Goal: Task Accomplishment & Management: Complete application form

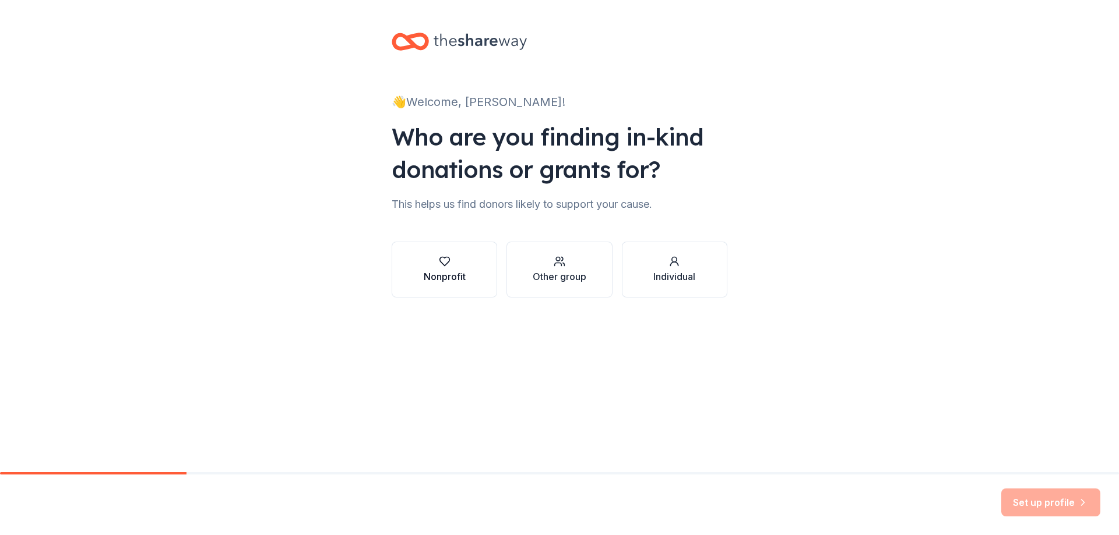
click at [469, 275] on button "Nonprofit" at bounding box center [443, 270] width 105 height 56
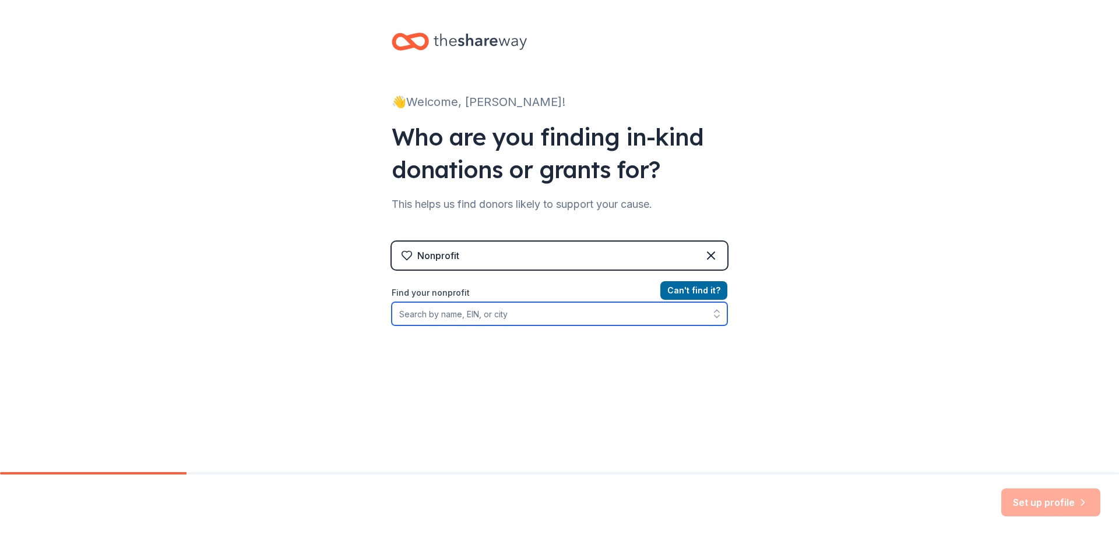
click at [493, 317] on input "Find your nonprofit" at bounding box center [559, 313] width 336 height 23
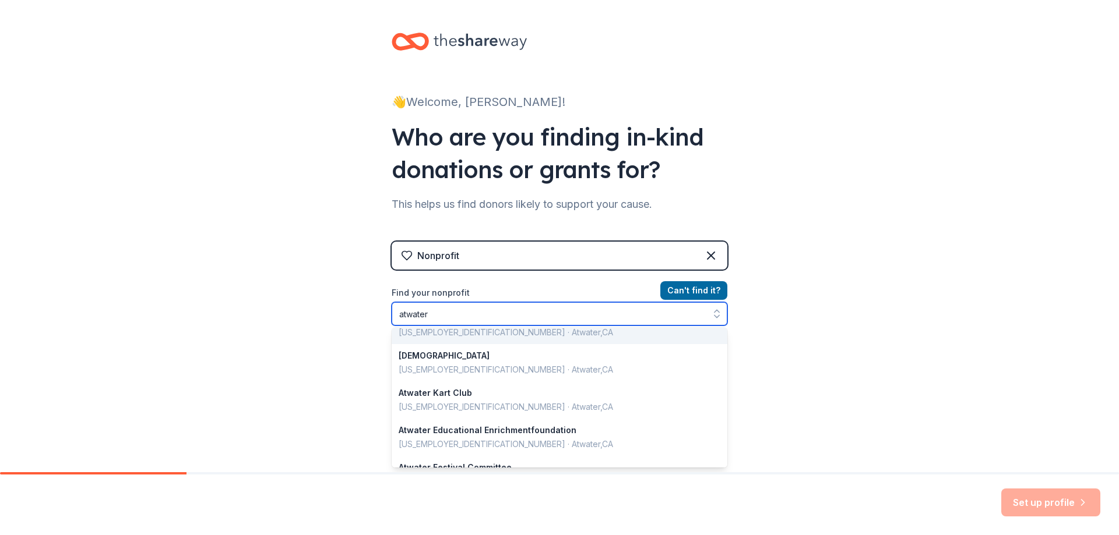
scroll to position [117, 0]
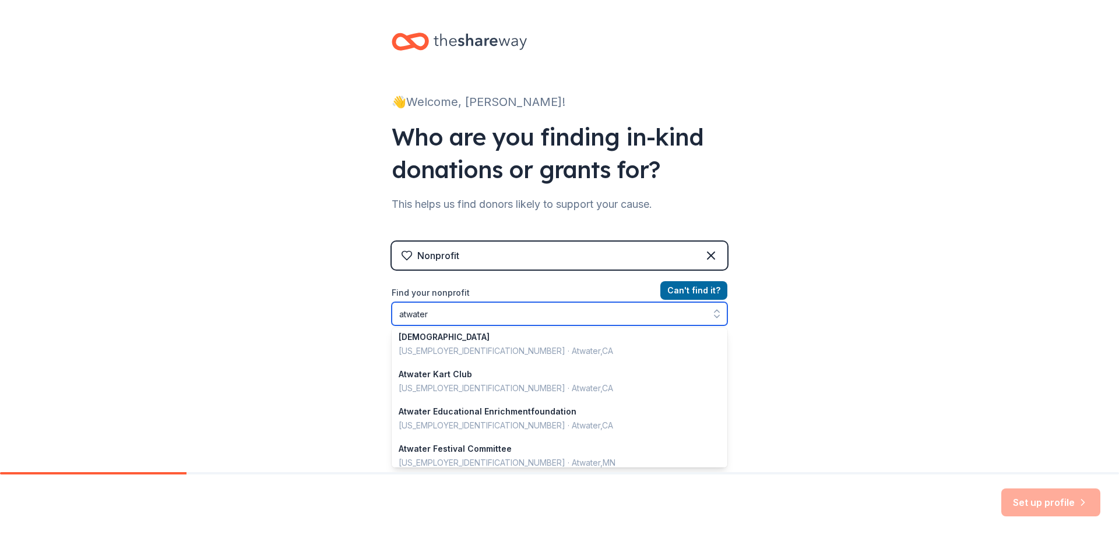
drag, startPoint x: 453, startPoint y: 316, endPoint x: 388, endPoint y: 318, distance: 65.3
click at [391, 318] on input "atwater" at bounding box center [559, 313] width 336 height 23
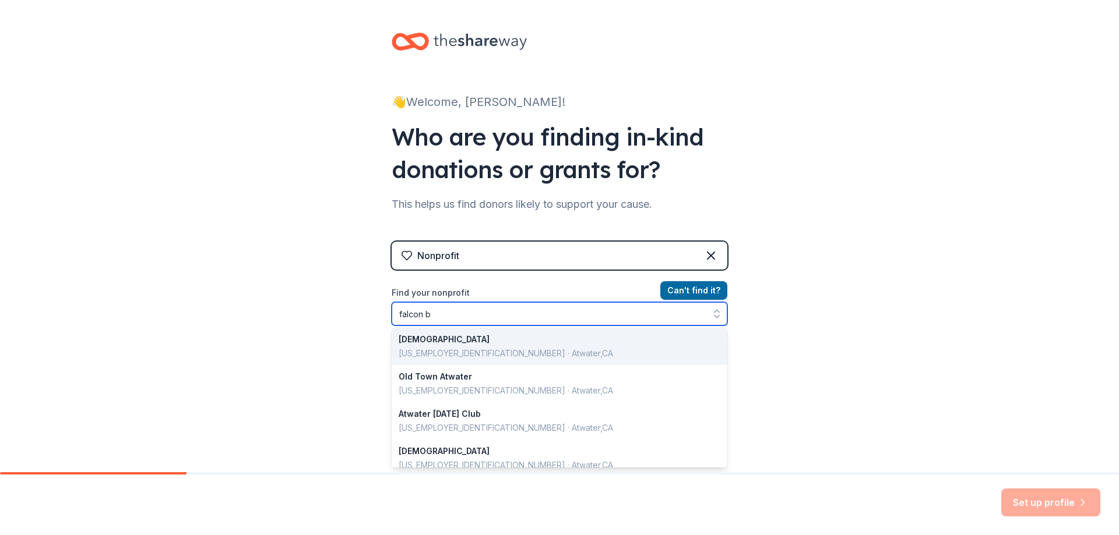
scroll to position [0, 0]
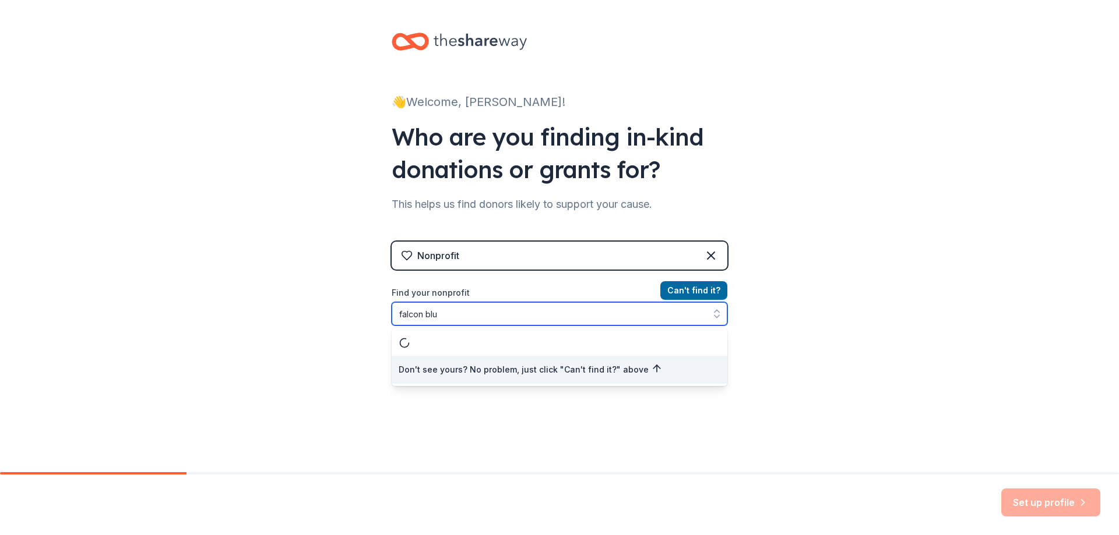
type input "falcon blue"
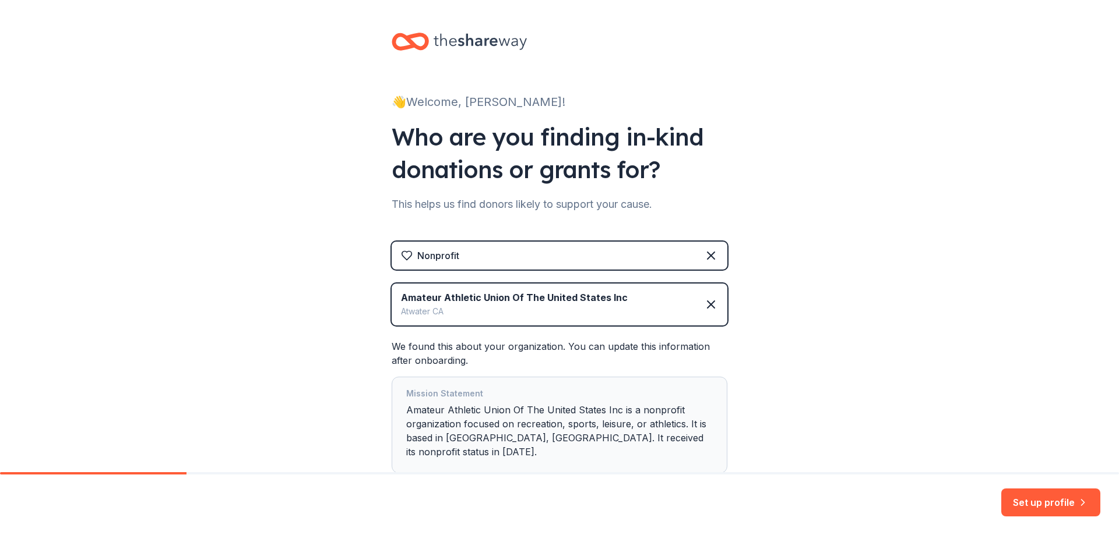
scroll to position [58, 0]
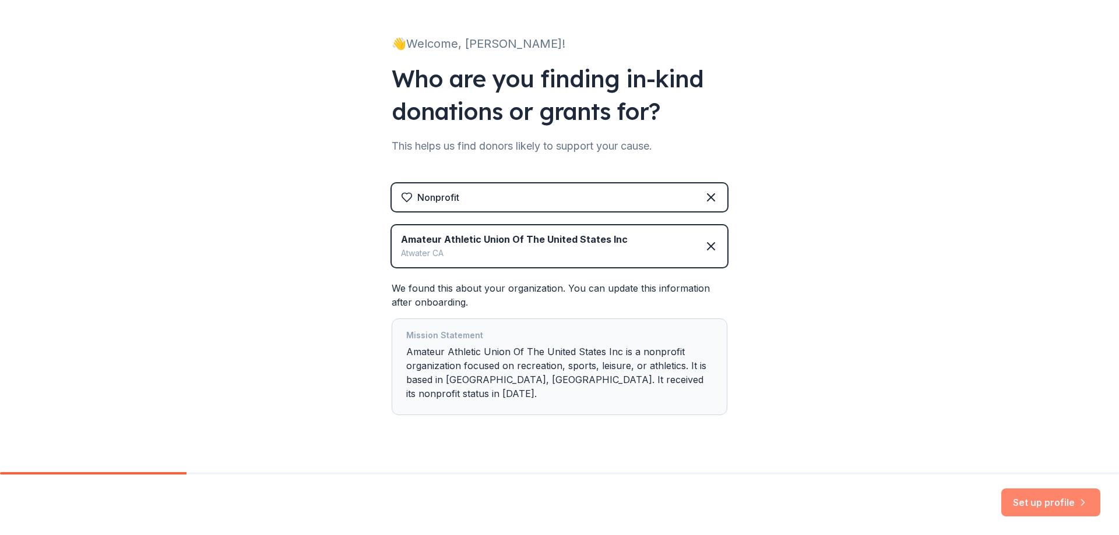
click at [1031, 499] on button "Set up profile" at bounding box center [1050, 503] width 99 height 28
click at [585, 298] on div "We found this about your organization. You can update this information after on…" at bounding box center [559, 348] width 336 height 134
click at [1028, 499] on div "Set up profile" at bounding box center [1050, 503] width 99 height 28
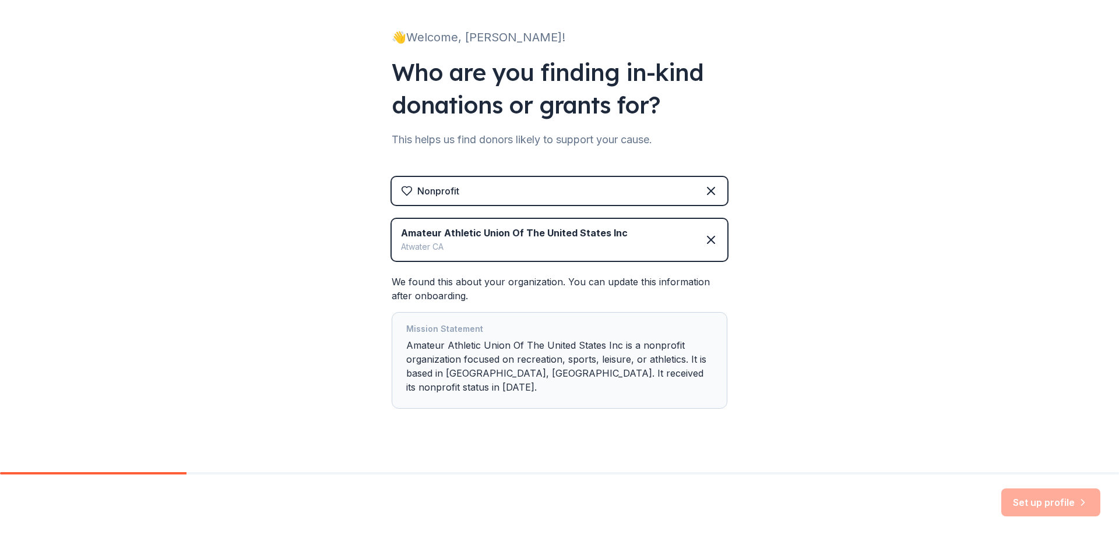
scroll to position [66, 0]
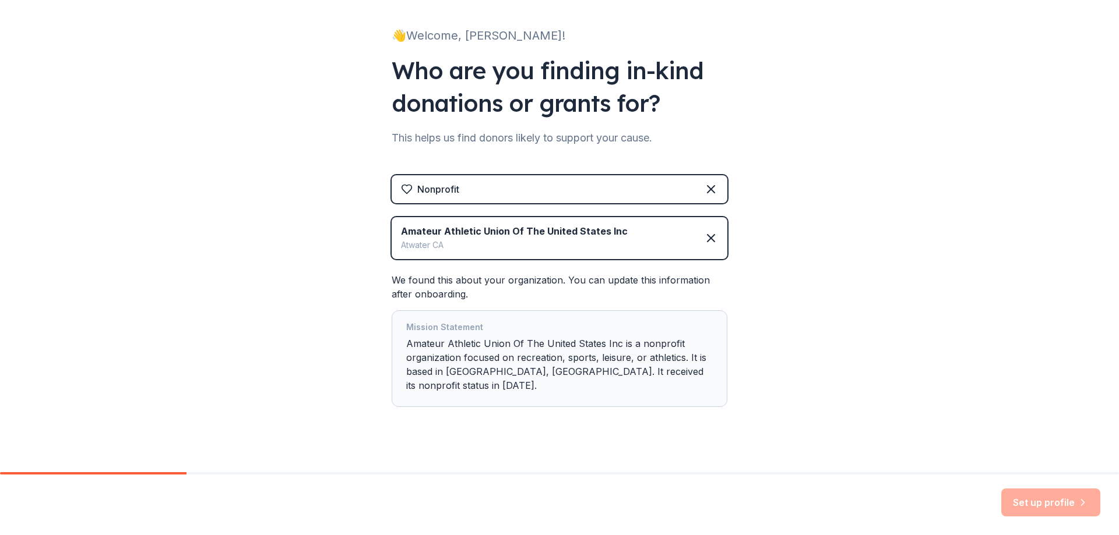
drag, startPoint x: 468, startPoint y: 354, endPoint x: 525, endPoint y: 360, distance: 57.5
click at [470, 354] on div "Mission Statement Amateur Athletic Union Of The United States Inc is a nonprofi…" at bounding box center [559, 358] width 306 height 77
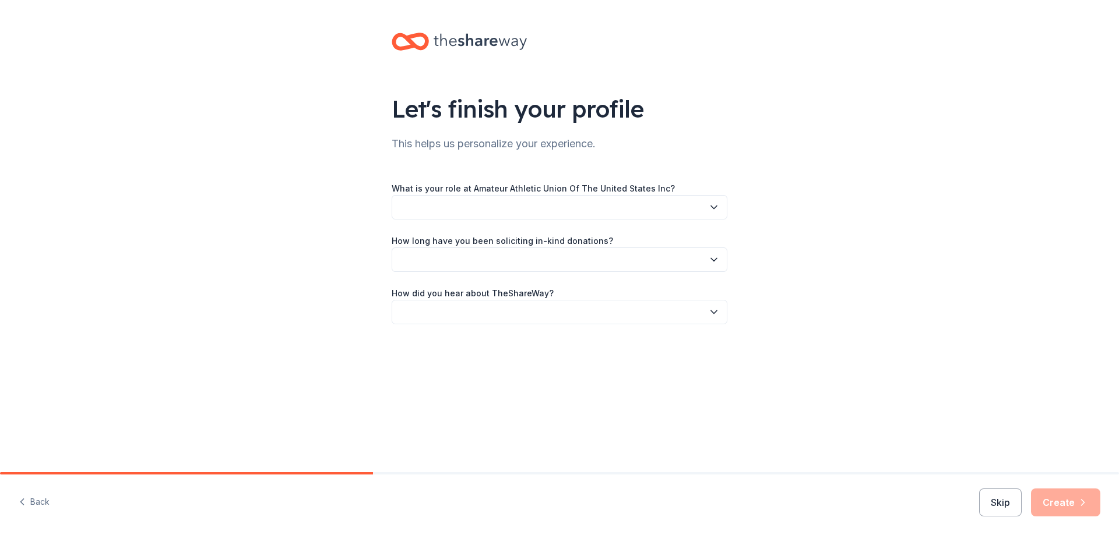
click at [434, 199] on button "button" at bounding box center [559, 207] width 336 height 24
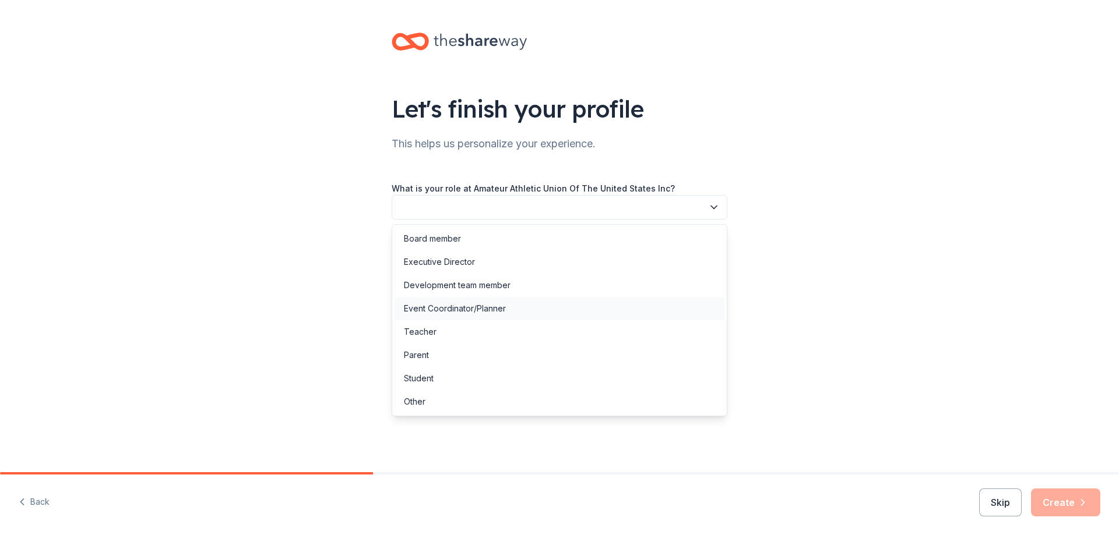
click at [472, 310] on div "Event Coordinator/Planner" at bounding box center [455, 309] width 102 height 14
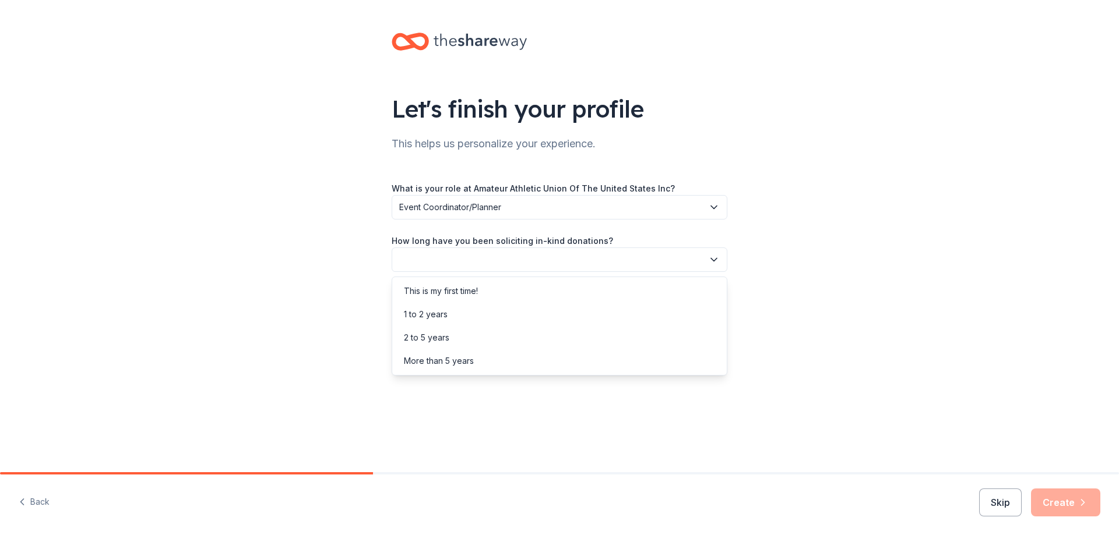
click at [468, 257] on button "button" at bounding box center [559, 260] width 336 height 24
click at [465, 341] on div "2 to 5 years" at bounding box center [559, 337] width 330 height 23
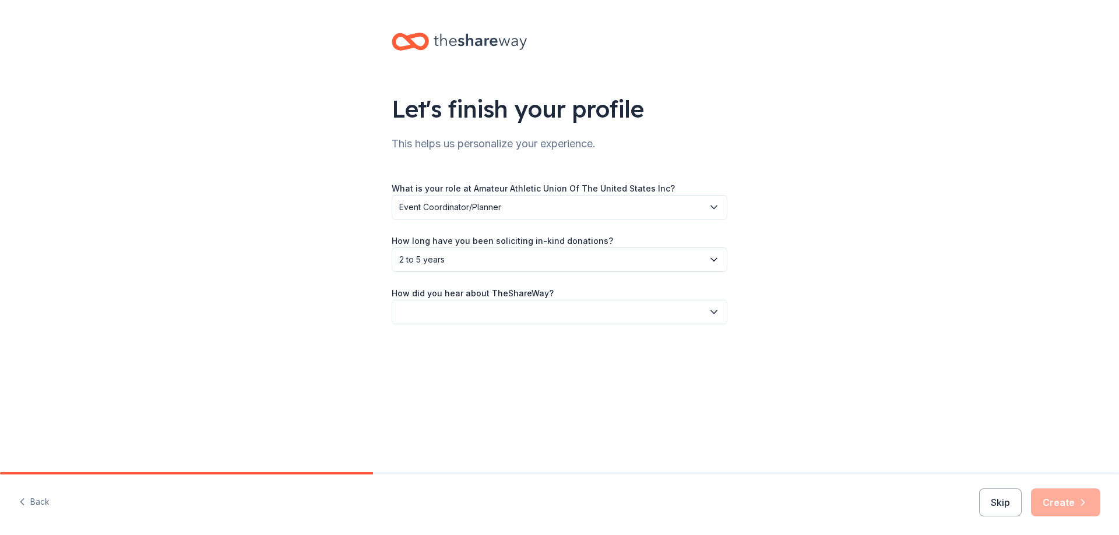
click at [457, 260] on span "2 to 5 years" at bounding box center [551, 260] width 304 height 14
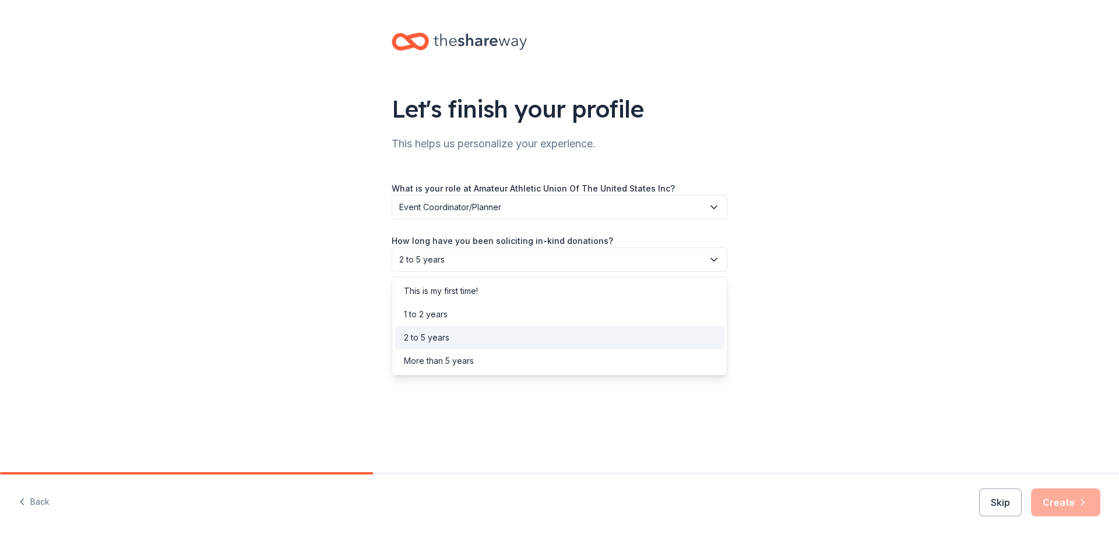
drag, startPoint x: 456, startPoint y: 360, endPoint x: 461, endPoint y: 345, distance: 16.0
click at [456, 359] on div "More than 5 years" at bounding box center [439, 361] width 70 height 14
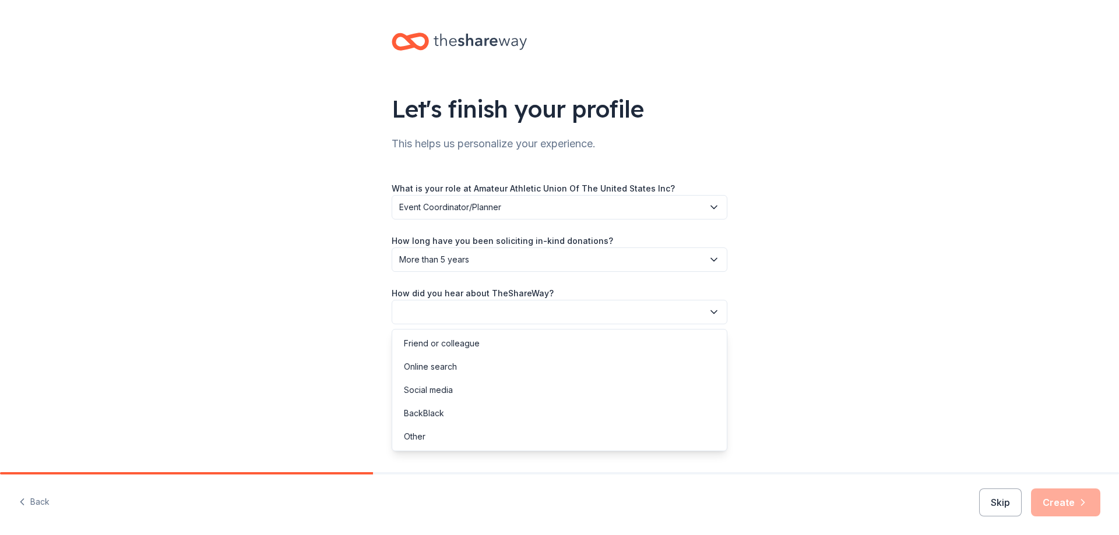
click at [464, 314] on button "button" at bounding box center [559, 312] width 336 height 24
click at [466, 365] on div "Online search" at bounding box center [559, 366] width 330 height 23
click at [1067, 503] on button "Create" at bounding box center [1065, 503] width 69 height 28
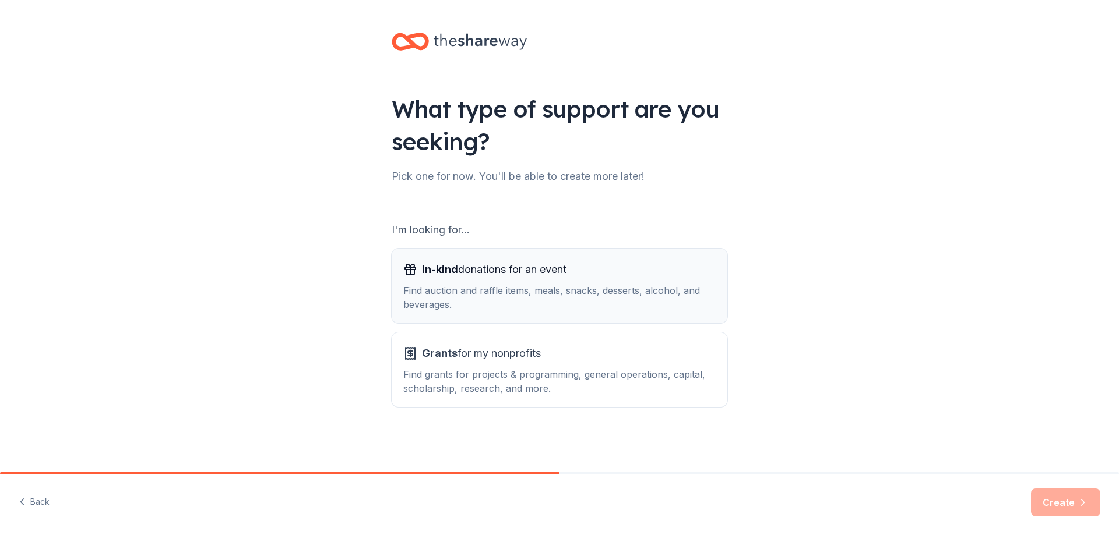
click at [656, 278] on div "In-kind donations for an event" at bounding box center [559, 269] width 312 height 19
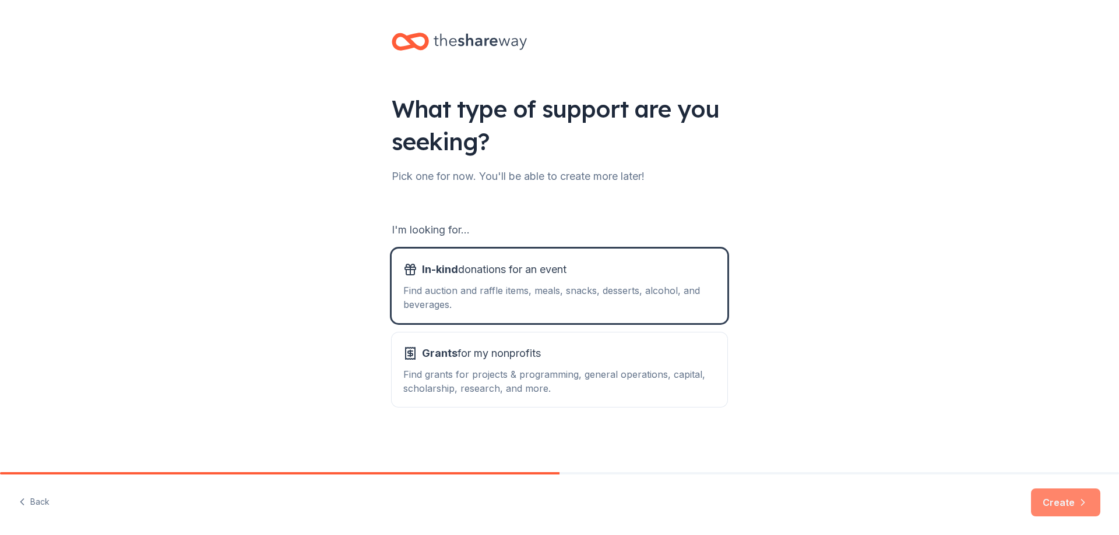
click at [1063, 509] on button "Create" at bounding box center [1065, 503] width 69 height 28
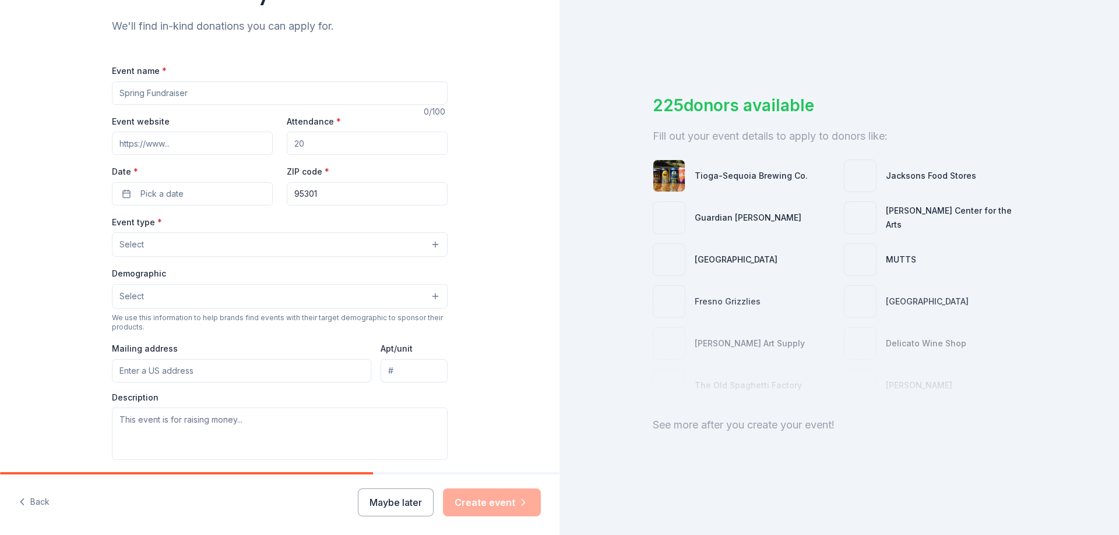
scroll to position [117, 0]
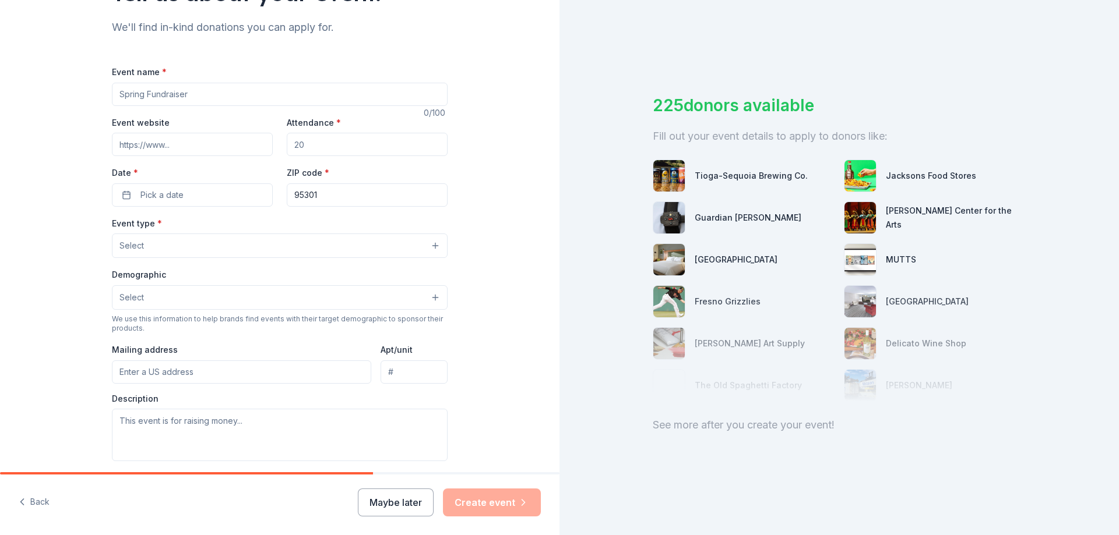
click at [150, 101] on input "Event name *" at bounding box center [280, 94] width 336 height 23
type input "Falcon Fest Dinner"
drag, startPoint x: 317, startPoint y: 146, endPoint x: 290, endPoint y: 149, distance: 27.6
click at [290, 149] on input "Attendance *" at bounding box center [367, 144] width 161 height 23
type input "200"
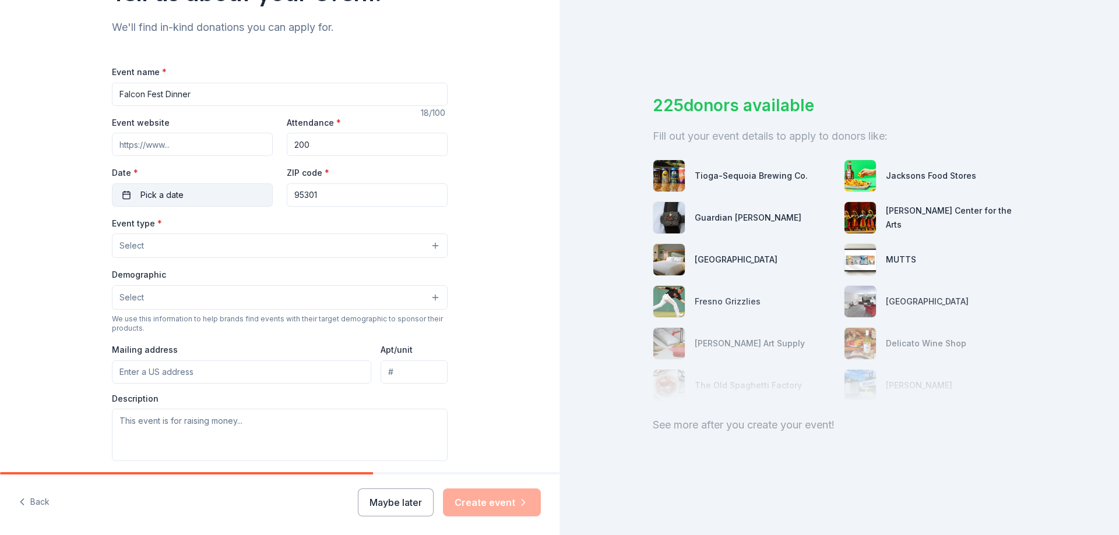
click at [228, 186] on button "Pick a date" at bounding box center [192, 195] width 161 height 23
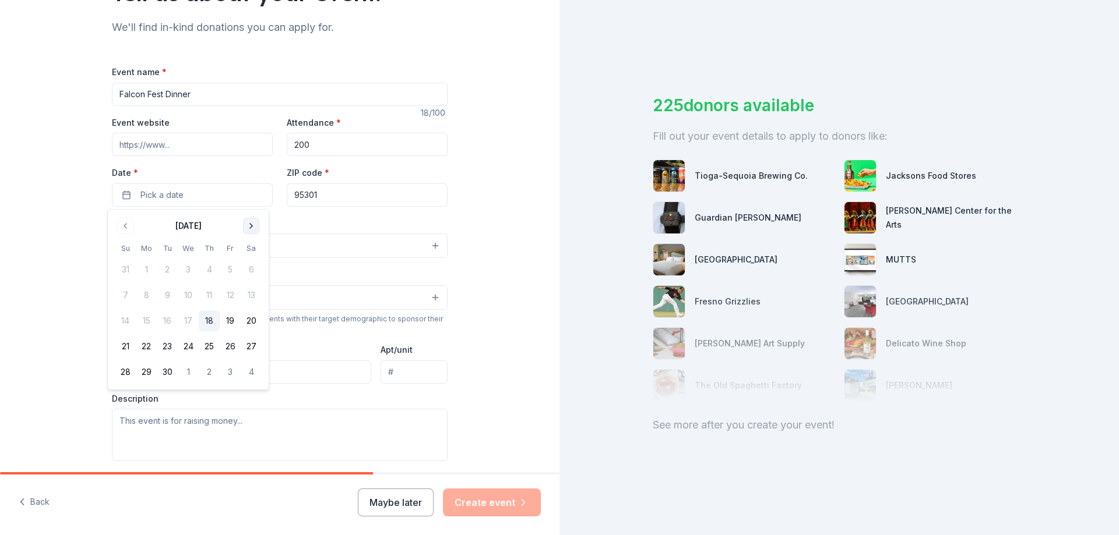
click at [253, 223] on button "Go to next month" at bounding box center [251, 226] width 16 height 16
click at [248, 344] on button "25" at bounding box center [251, 346] width 21 height 21
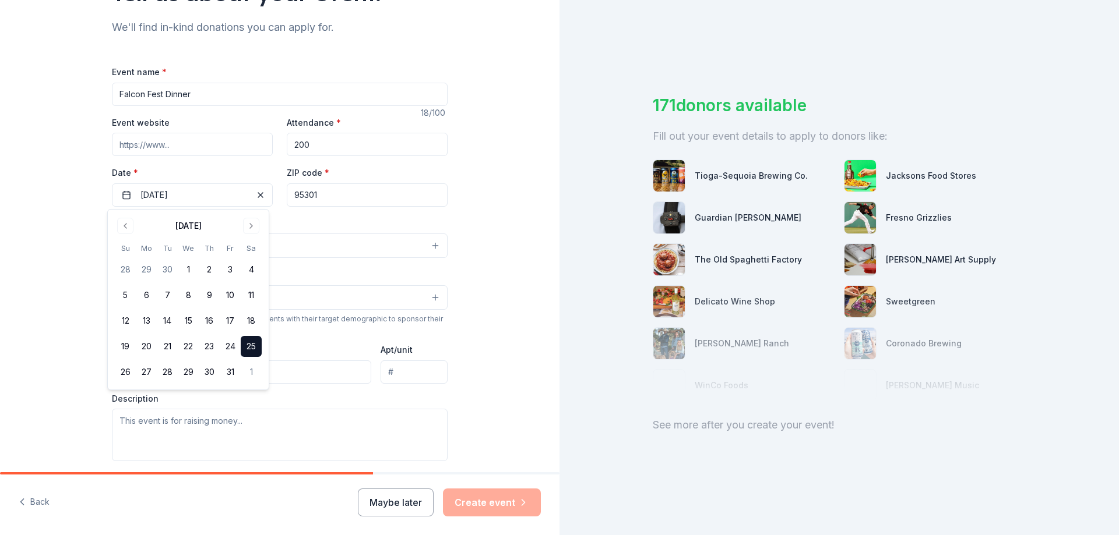
click at [329, 286] on button "Select" at bounding box center [280, 297] width 336 height 24
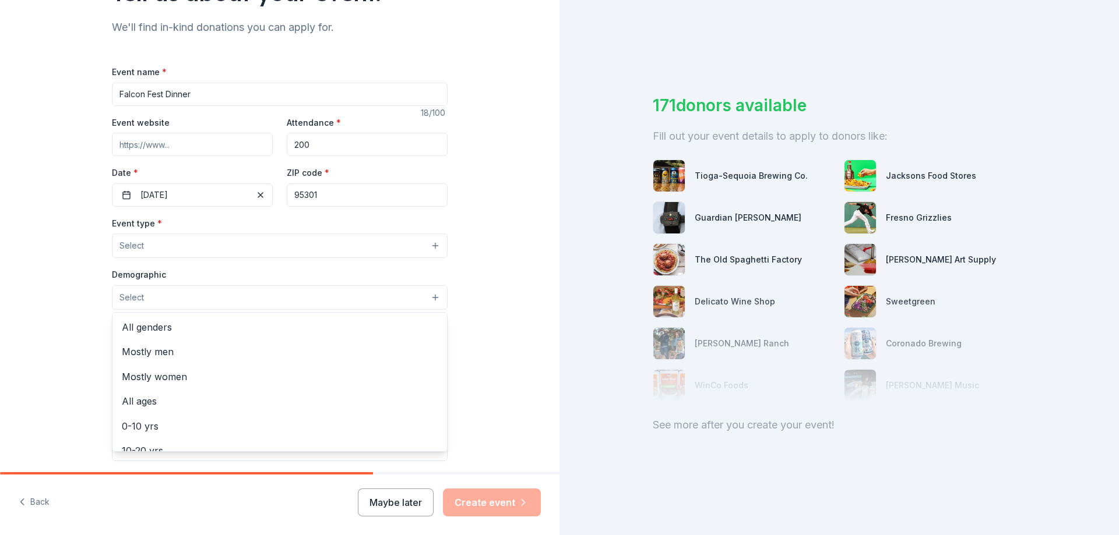
click at [189, 248] on div "Event type * Select Demographic Select All genders Mostly men Mostly women All …" at bounding box center [280, 338] width 336 height 245
click at [188, 248] on button "Select" at bounding box center [280, 246] width 336 height 24
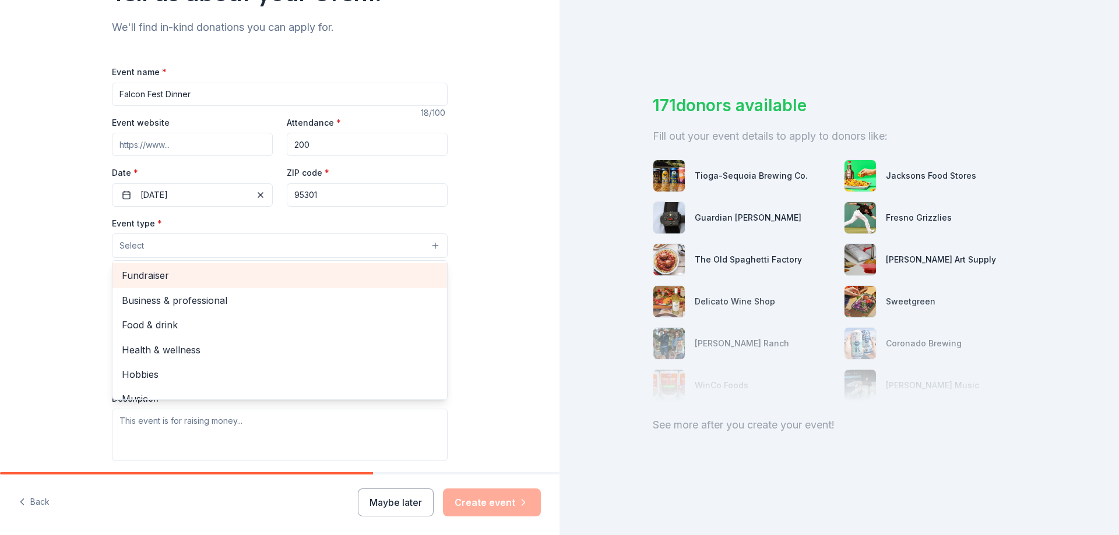
click at [189, 279] on span "Fundraiser" at bounding box center [280, 275] width 316 height 15
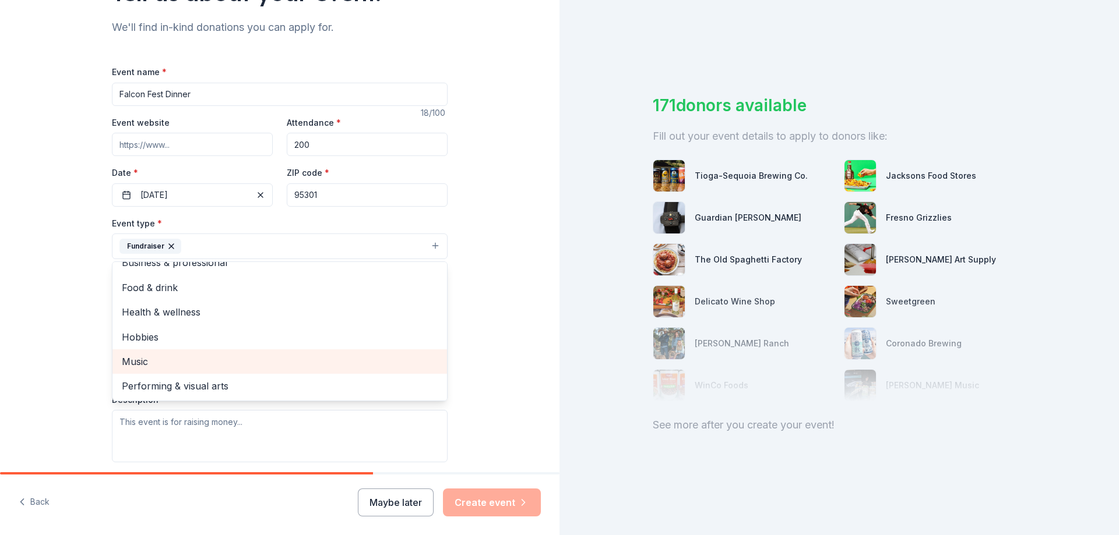
scroll to position [0, 0]
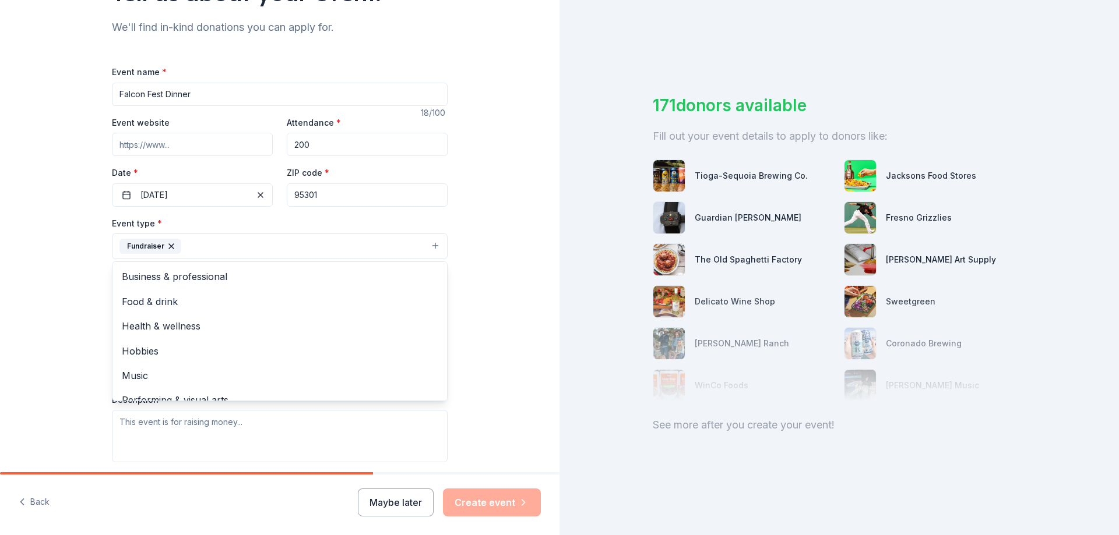
click at [41, 326] on div "Tell us about your event. We'll find in-kind donations you can apply for. Event…" at bounding box center [279, 271] width 559 height 777
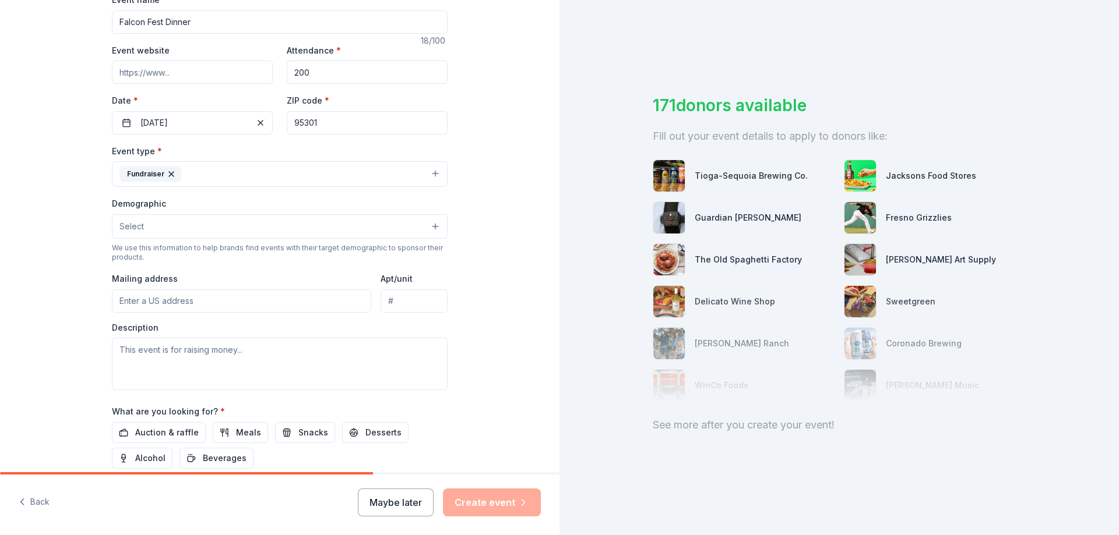
scroll to position [291, 0]
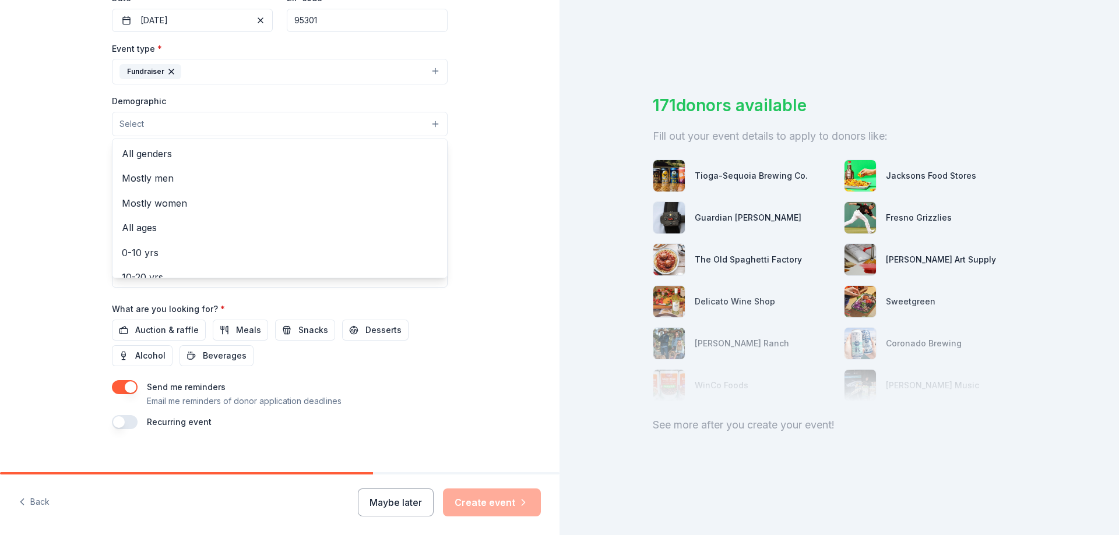
click at [161, 128] on button "Select" at bounding box center [280, 124] width 336 height 24
click at [165, 155] on span "All genders" at bounding box center [280, 153] width 316 height 15
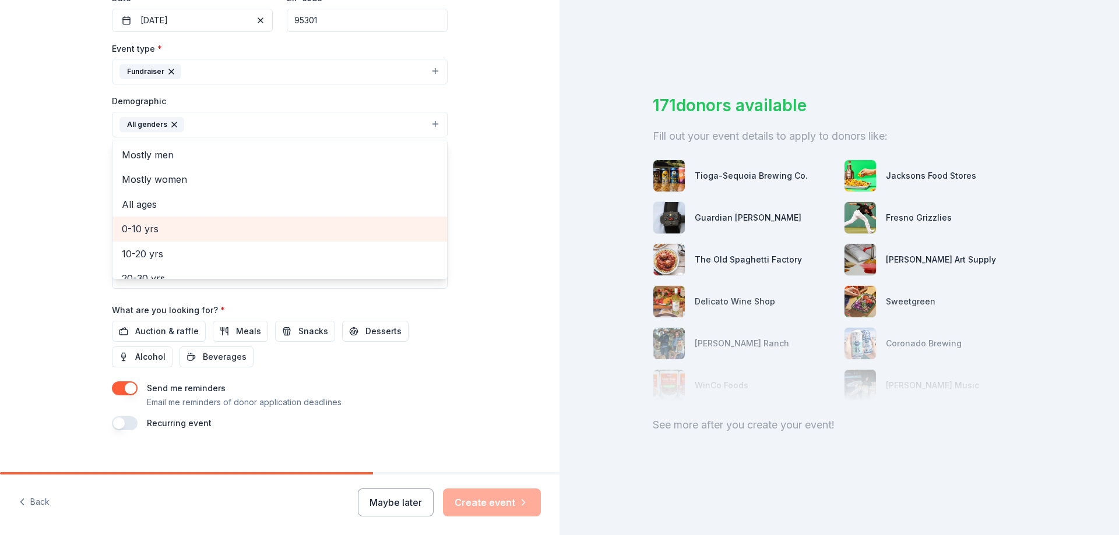
scroll to position [117, 0]
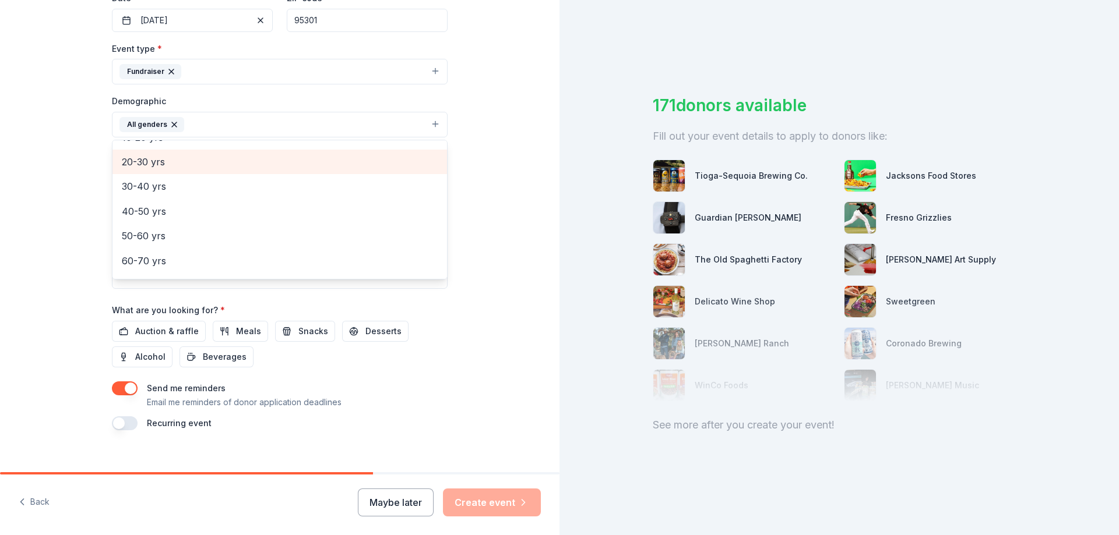
click at [158, 170] on span "20-30 yrs" at bounding box center [280, 161] width 316 height 15
click at [163, 166] on span "30-40 yrs" at bounding box center [280, 161] width 316 height 15
click at [167, 171] on span "40-50 yrs" at bounding box center [280, 165] width 316 height 15
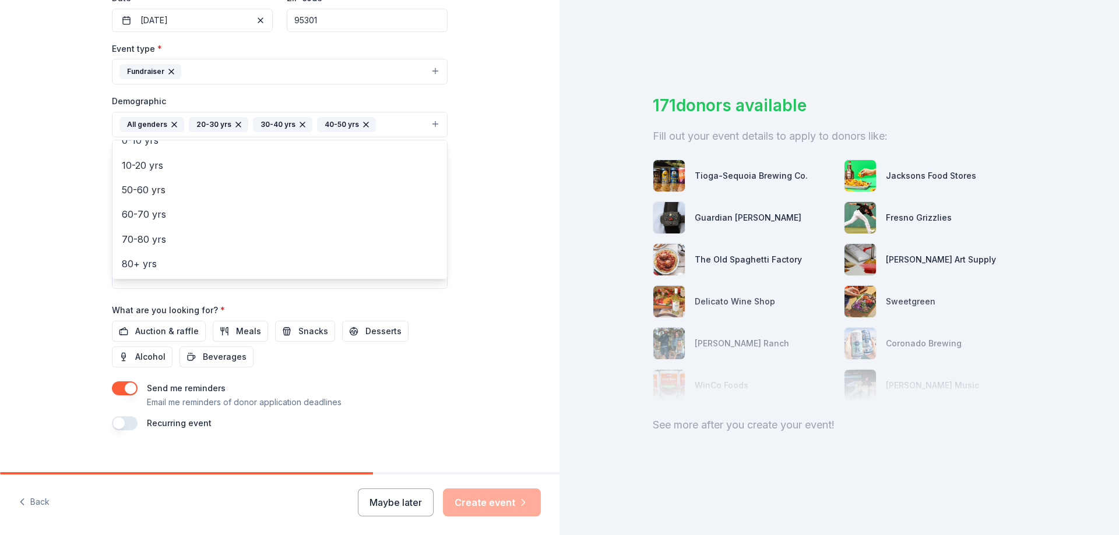
click at [5, 189] on div "Tell us about your event. We'll find in-kind donations you can apply for. Event…" at bounding box center [279, 98] width 559 height 778
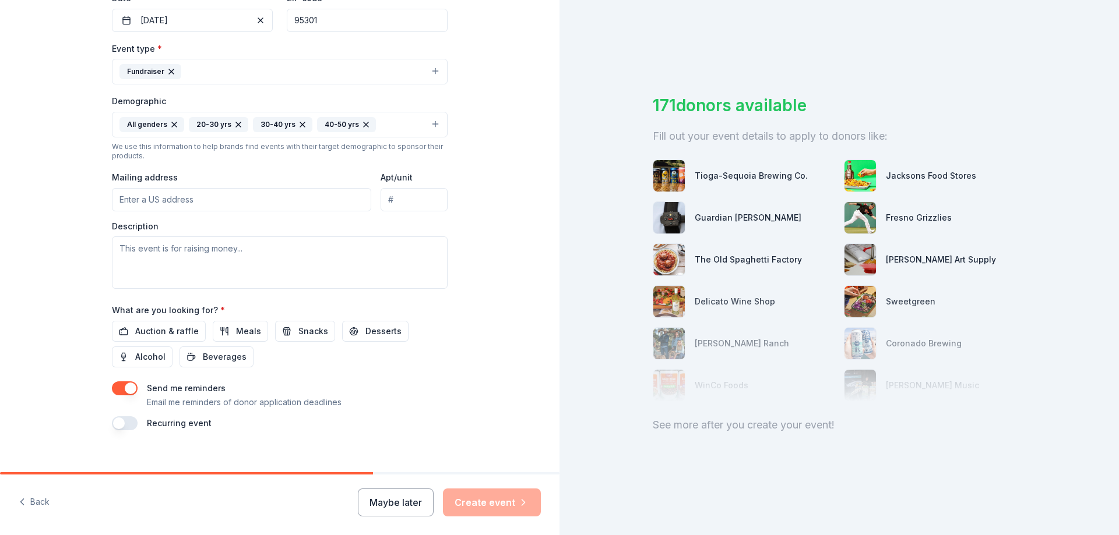
click at [138, 200] on input "Mailing address" at bounding box center [241, 199] width 259 height 23
type input "7460 Sunset Drive"
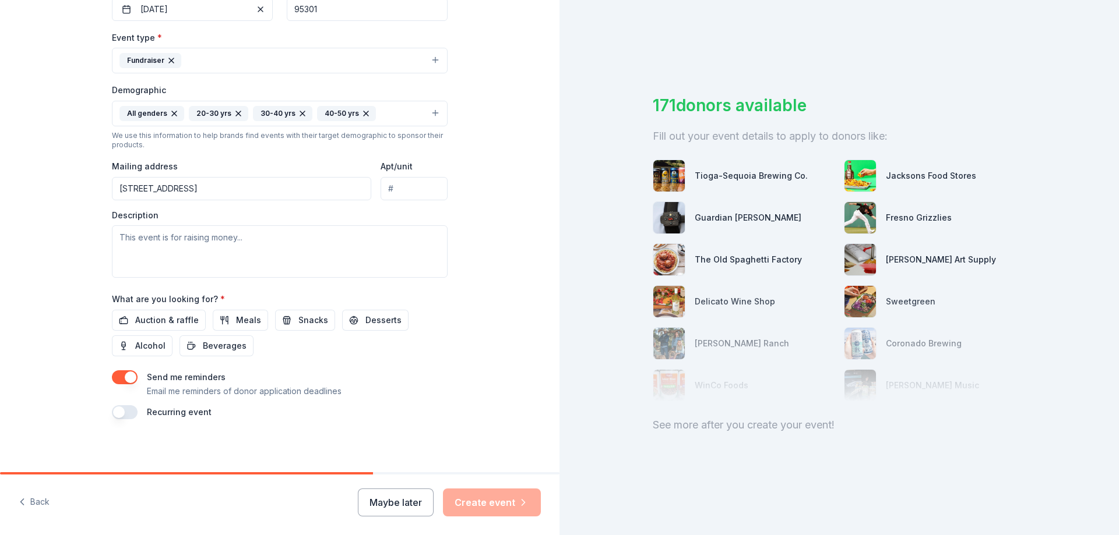
scroll to position [305, 0]
click at [161, 320] on span "Auction & raffle" at bounding box center [167, 318] width 64 height 14
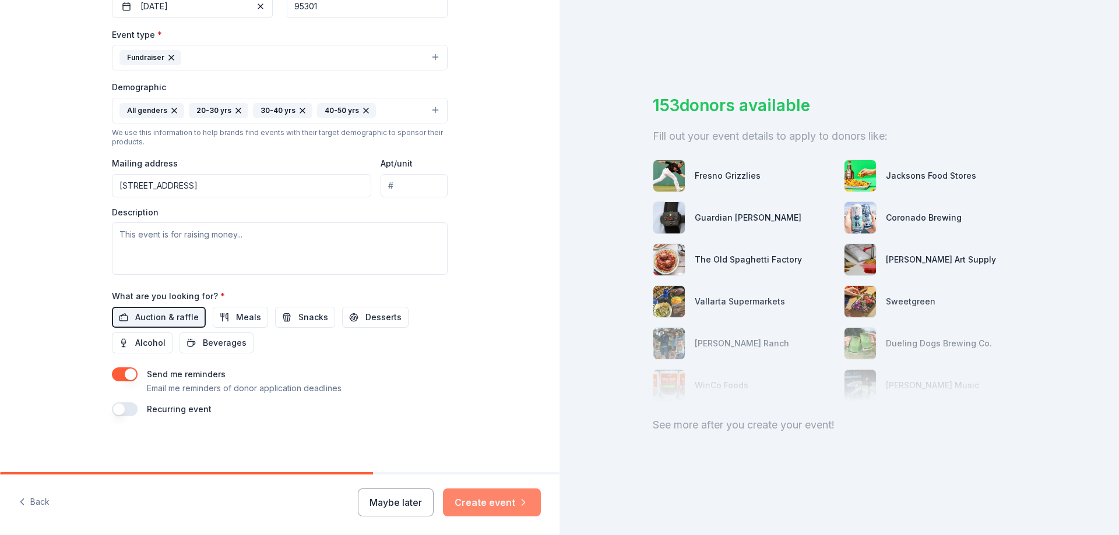
click at [510, 506] on button "Create event" at bounding box center [492, 503] width 98 height 28
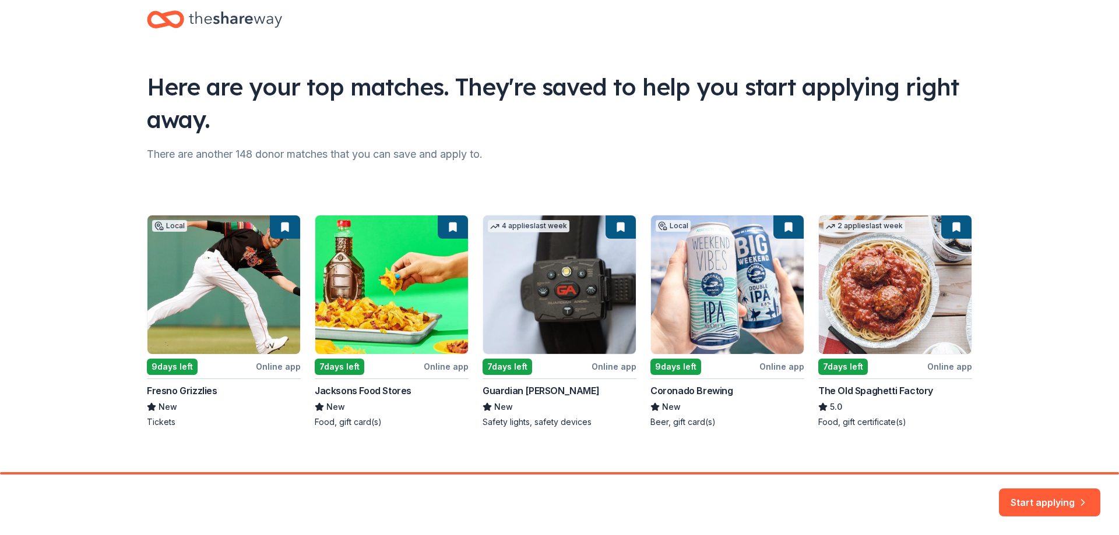
scroll to position [34, 0]
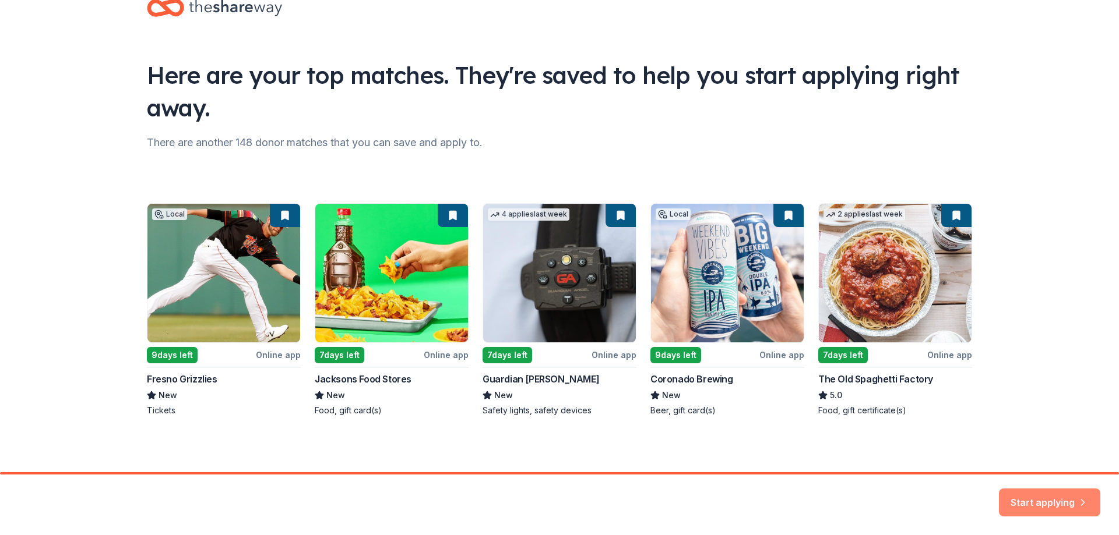
click at [1030, 505] on button "Start applying" at bounding box center [1049, 496] width 101 height 28
click at [1056, 498] on div "Start applying" at bounding box center [1049, 503] width 101 height 28
click at [1050, 500] on div "Start applying" at bounding box center [1049, 503] width 101 height 28
click at [247, 383] on div "Local 9 days left Online app Fresno Grizzlies New Tickets 7 days left Online ap…" at bounding box center [559, 309] width 825 height 213
click at [220, 267] on div "Local 9 days left Online app Fresno Grizzlies New Tickets 7 days left Online ap…" at bounding box center [559, 309] width 825 height 213
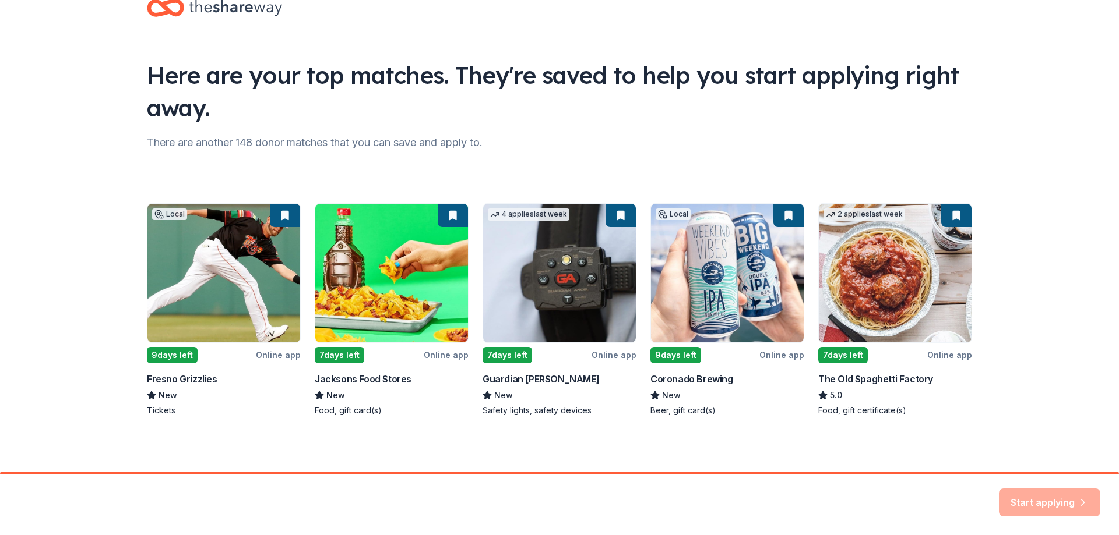
click at [282, 216] on div "Local 9 days left Online app Fresno Grizzlies New Tickets 7 days left Online ap…" at bounding box center [559, 309] width 825 height 213
click at [160, 217] on div "Local 9 days left Online app Fresno Grizzlies New Tickets 7 days left Online ap…" at bounding box center [559, 309] width 825 height 213
click at [161, 376] on div "Local 9 days left Online app Fresno Grizzlies New Tickets 7 days left Online ap…" at bounding box center [559, 309] width 825 height 213
click at [172, 360] on div "Local 9 days left Online app Fresno Grizzlies New Tickets 7 days left Online ap…" at bounding box center [559, 309] width 825 height 213
click at [1043, 507] on div "Start applying" at bounding box center [1049, 503] width 101 height 28
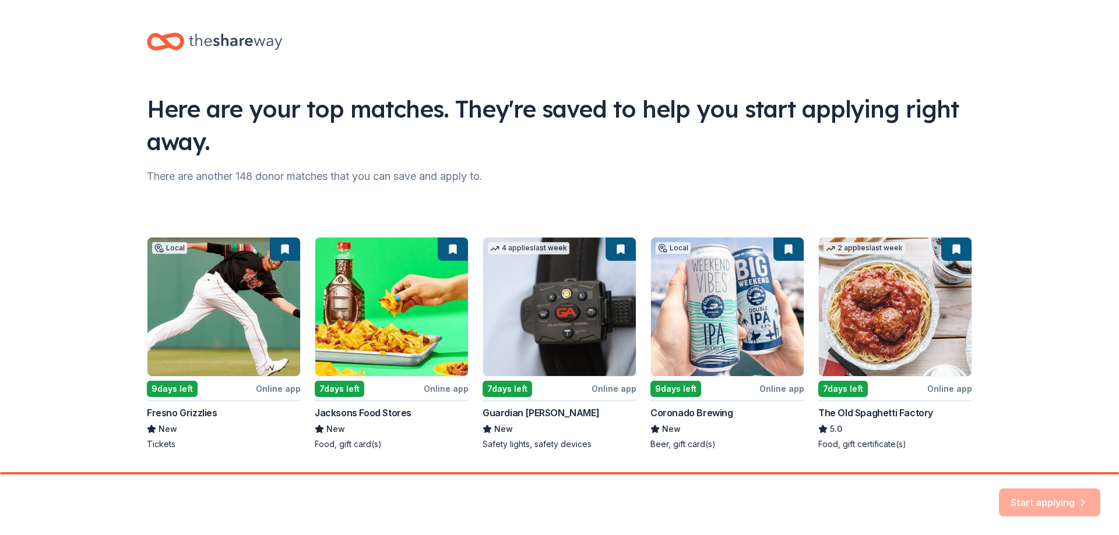
scroll to position [22, 0]
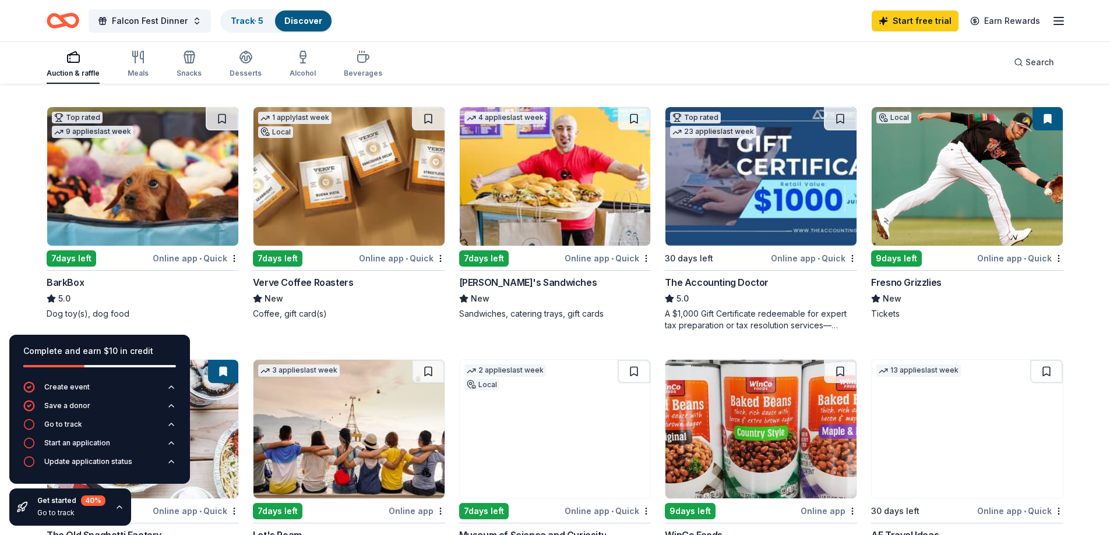
scroll to position [350, 0]
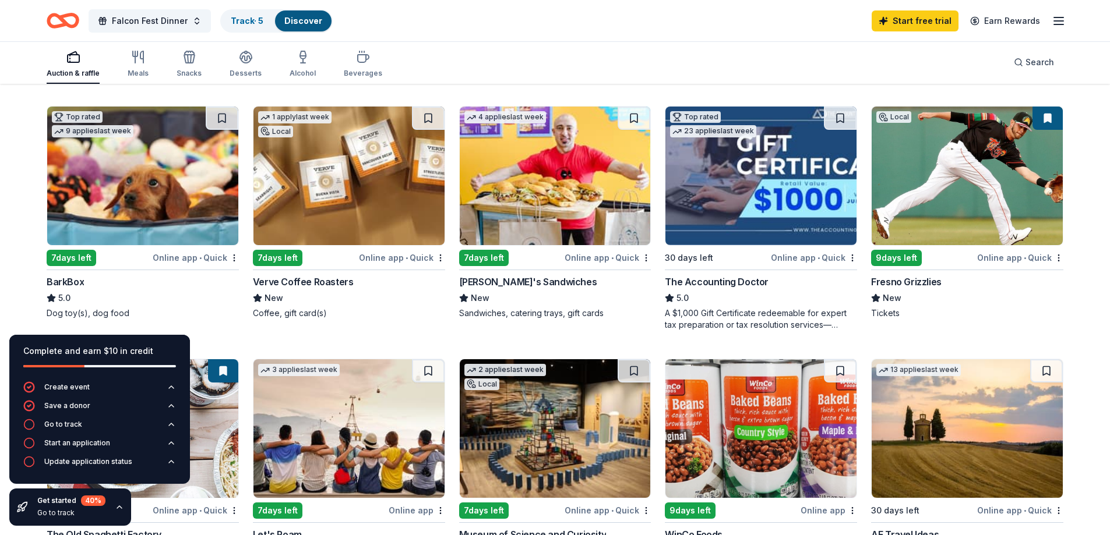
click at [923, 287] on div "Fresno Grizzlies" at bounding box center [906, 282] width 70 height 14
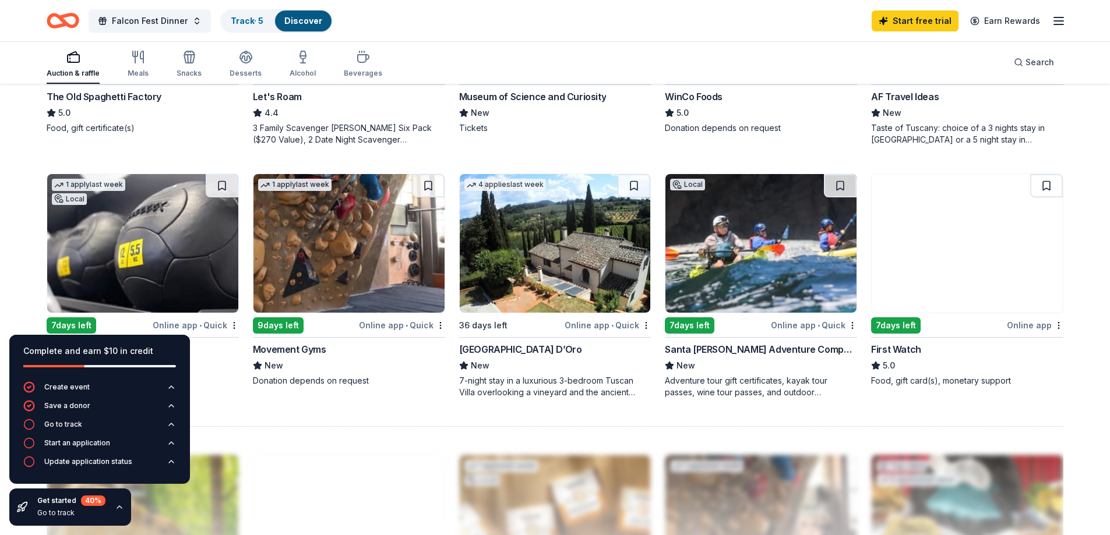
scroll to position [816, 0]
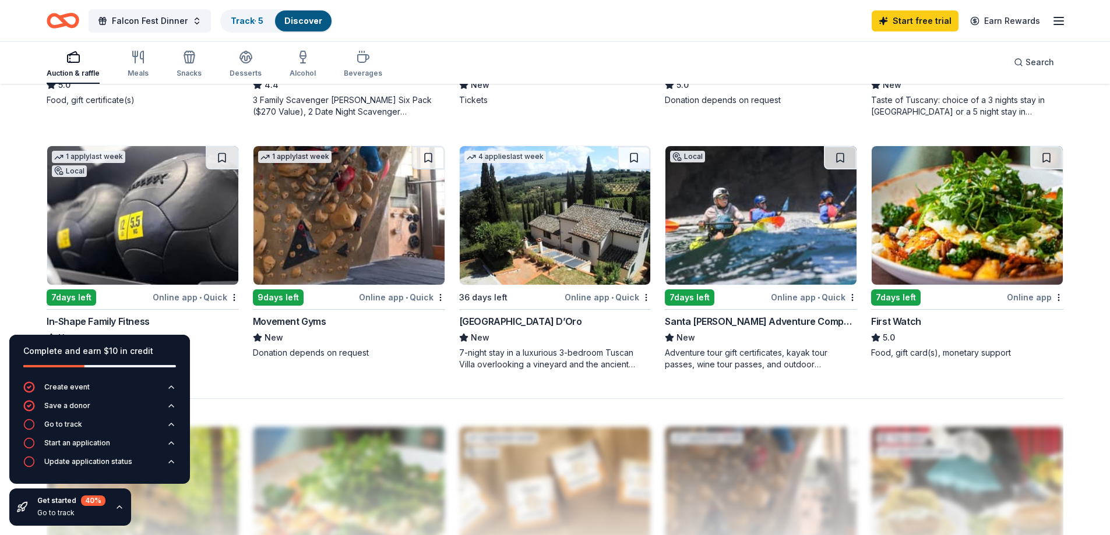
click at [739, 322] on div "Santa Barbara Adventure Company" at bounding box center [761, 322] width 192 height 14
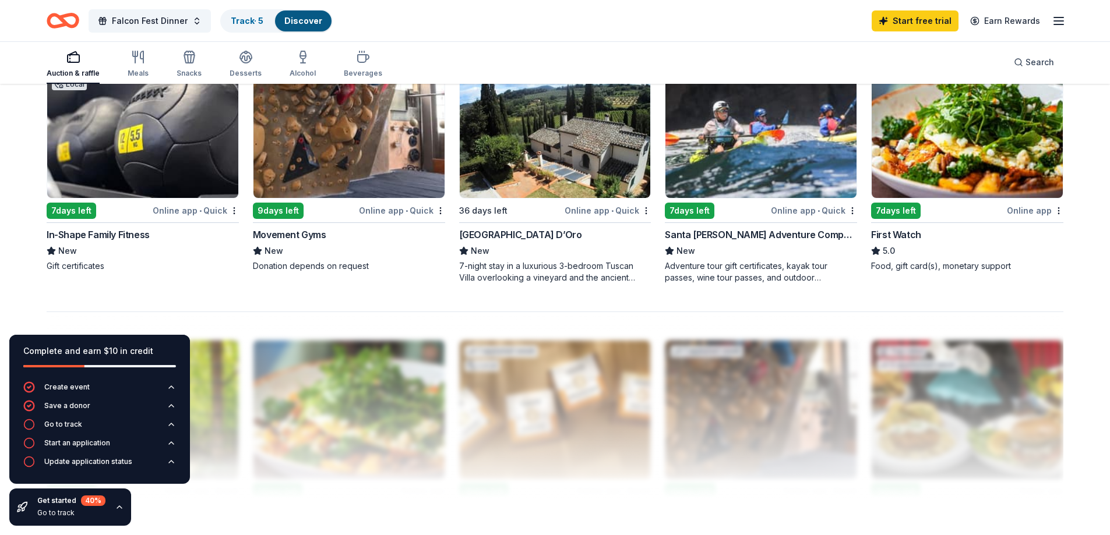
scroll to position [874, 0]
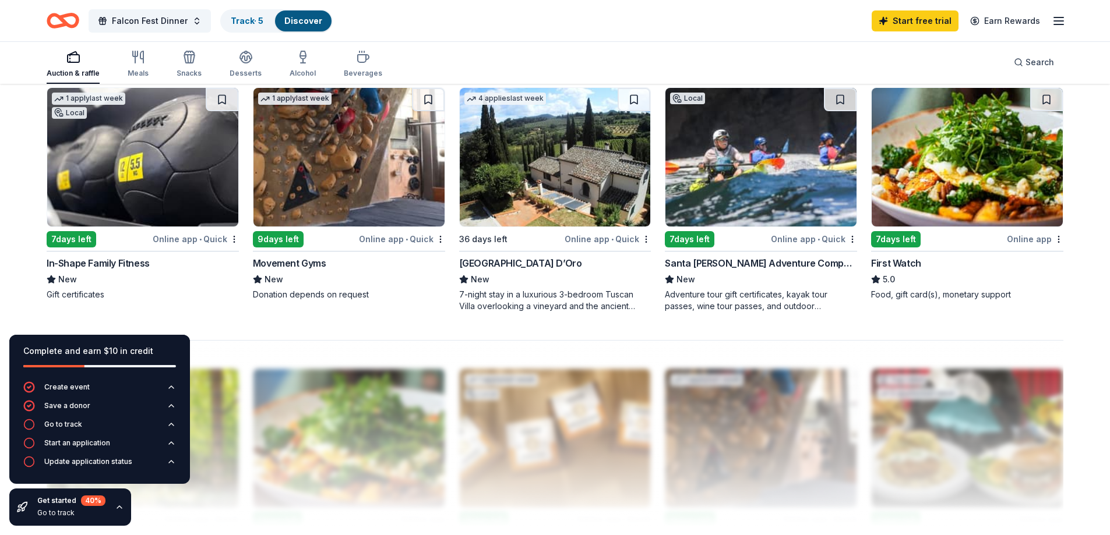
click at [122, 200] on img at bounding box center [142, 157] width 191 height 139
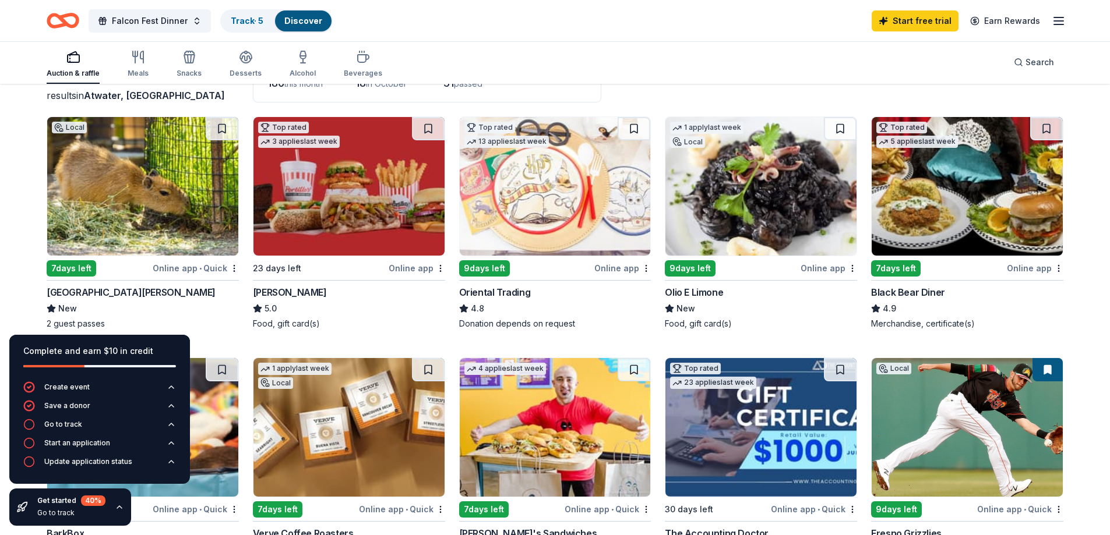
scroll to position [97, 0]
click at [957, 218] on img at bounding box center [967, 187] width 191 height 139
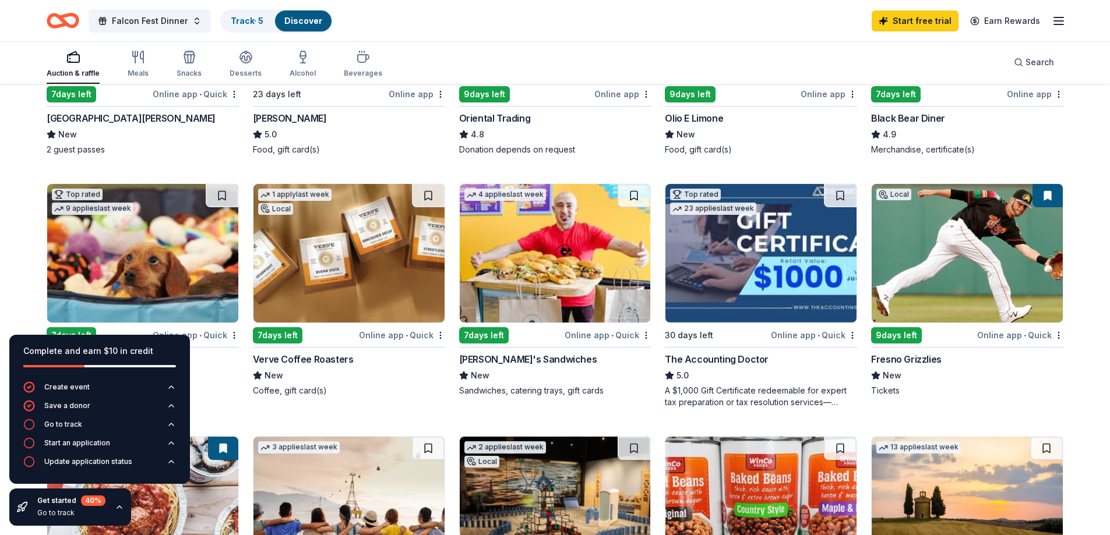
scroll to position [330, 0]
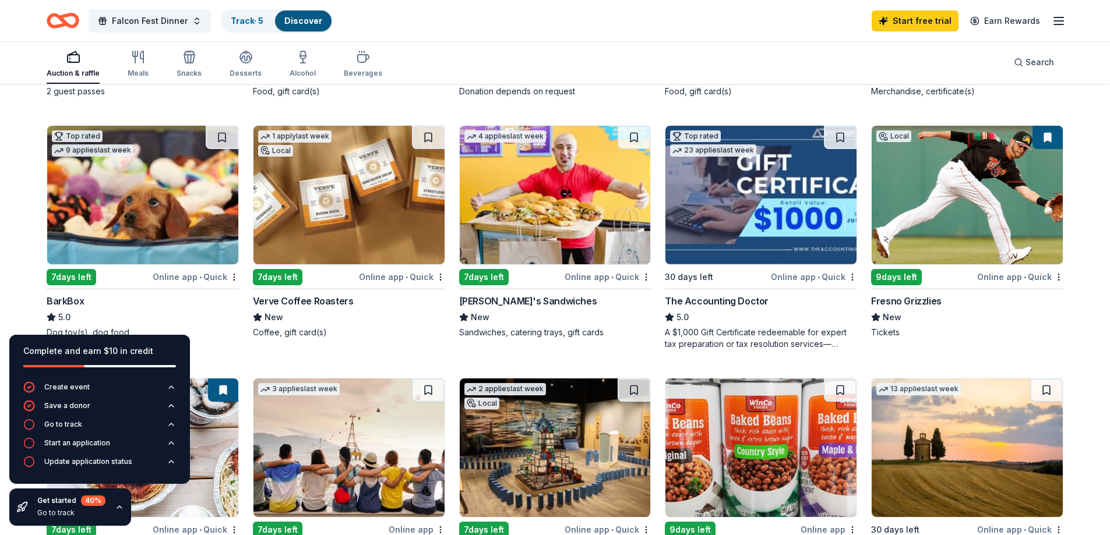
click at [122, 299] on div "BarkBox" at bounding box center [143, 301] width 192 height 14
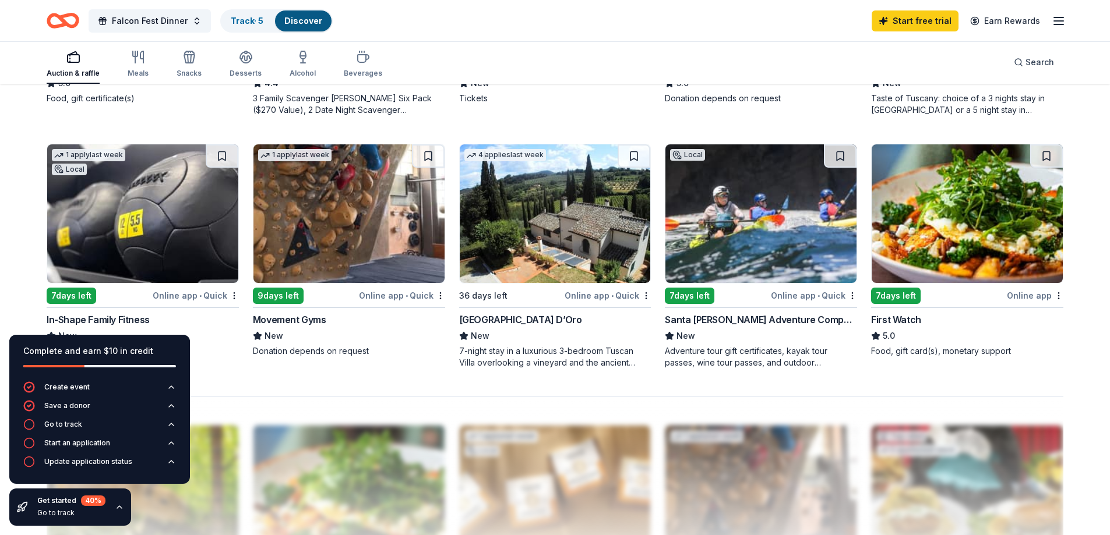
scroll to position [855, 0]
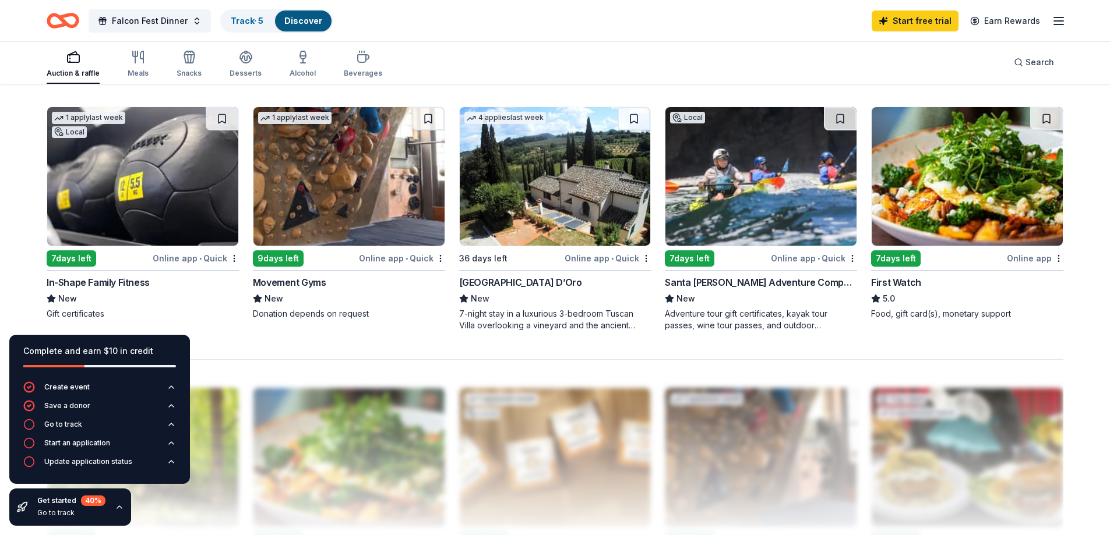
click at [543, 215] on img at bounding box center [555, 176] width 191 height 139
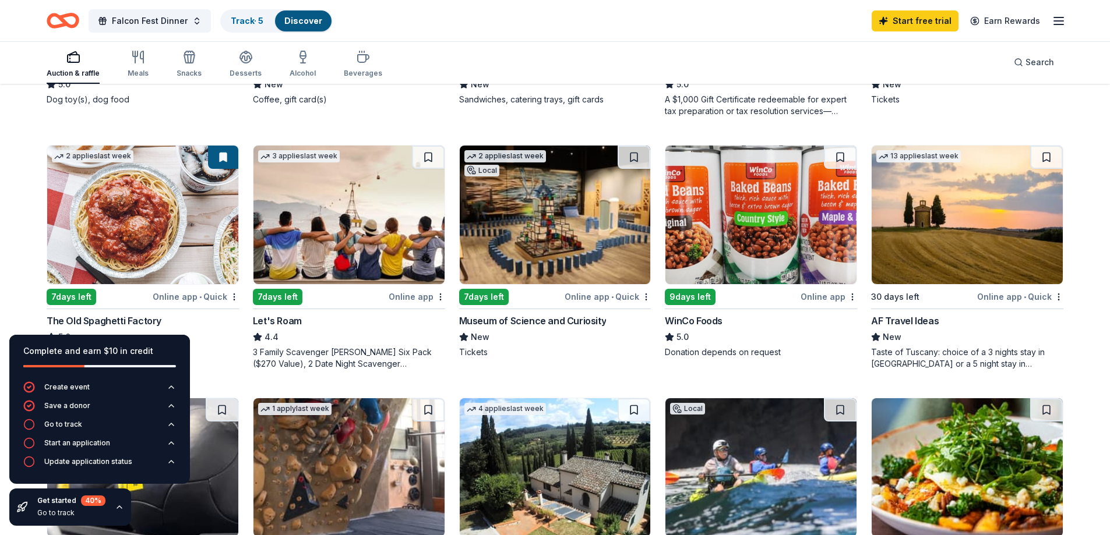
scroll to position [505, 0]
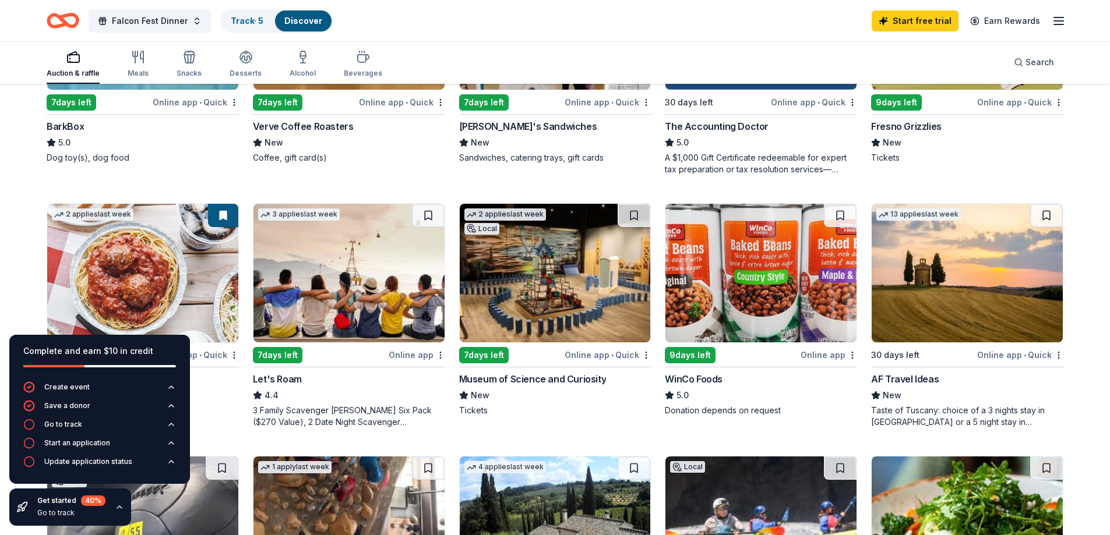
click at [955, 270] on img at bounding box center [967, 273] width 191 height 139
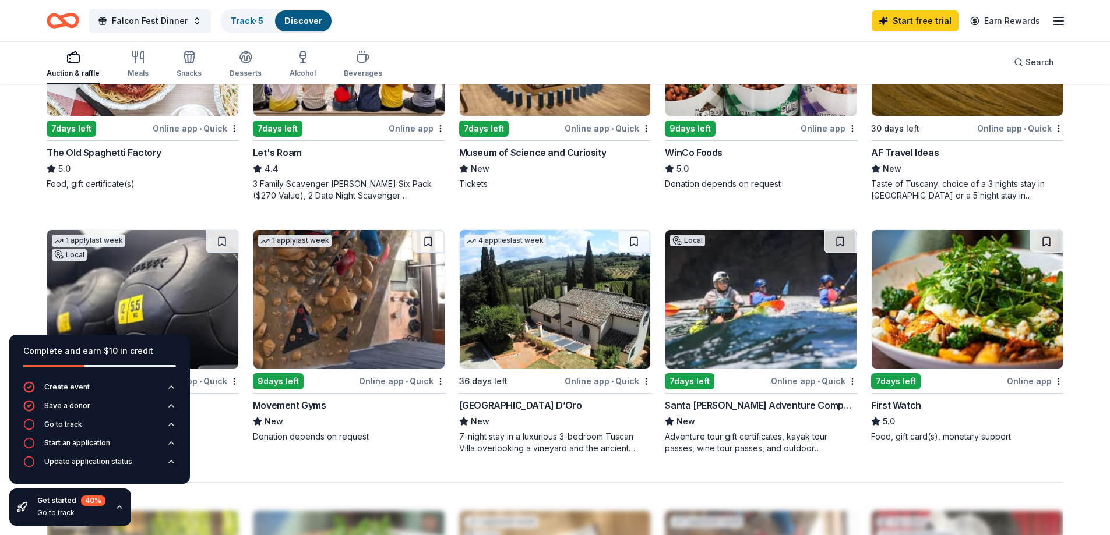
scroll to position [738, 0]
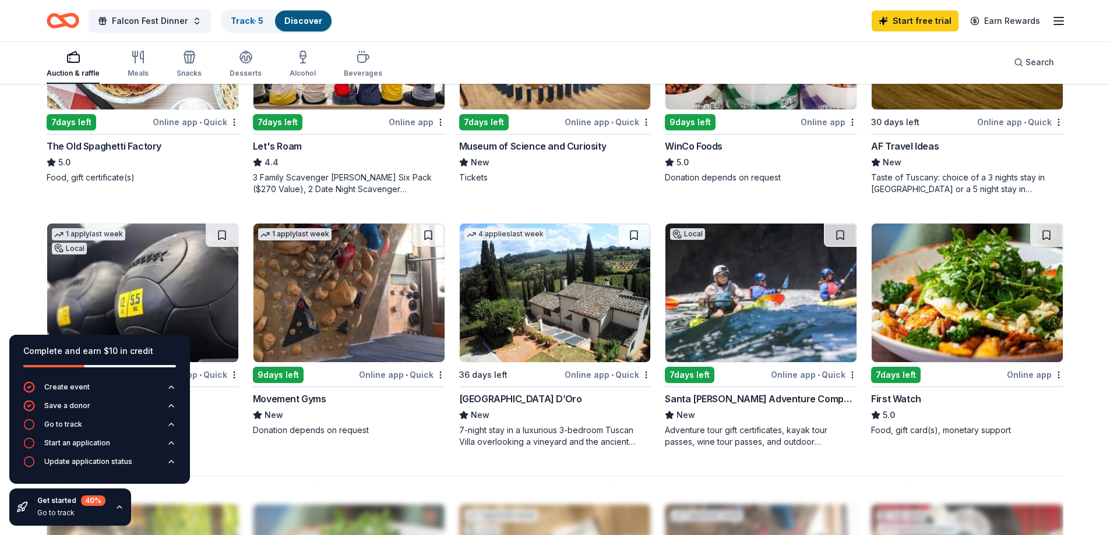
click at [144, 108] on img at bounding box center [142, 40] width 191 height 139
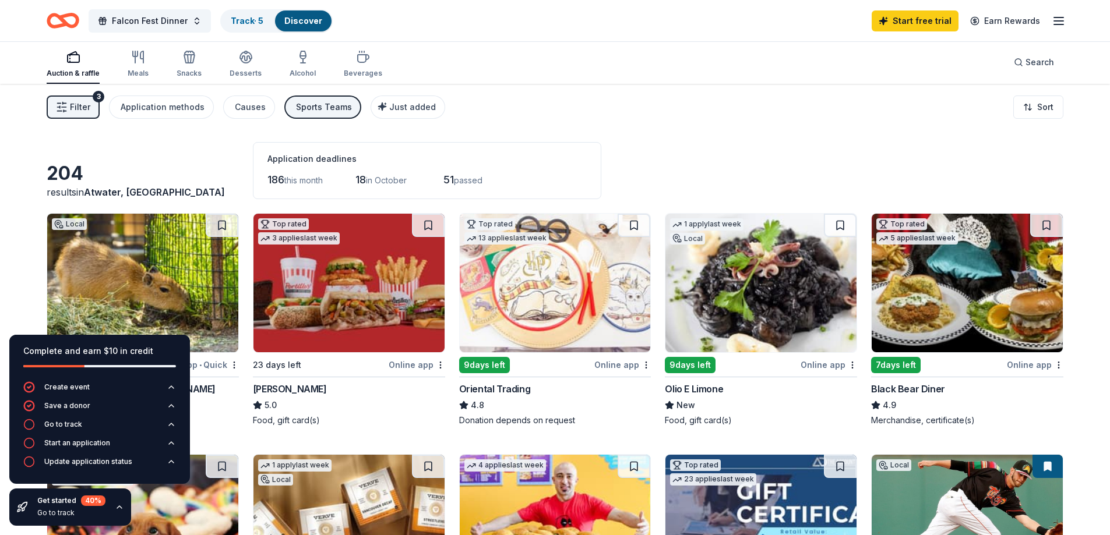
scroll to position [0, 0]
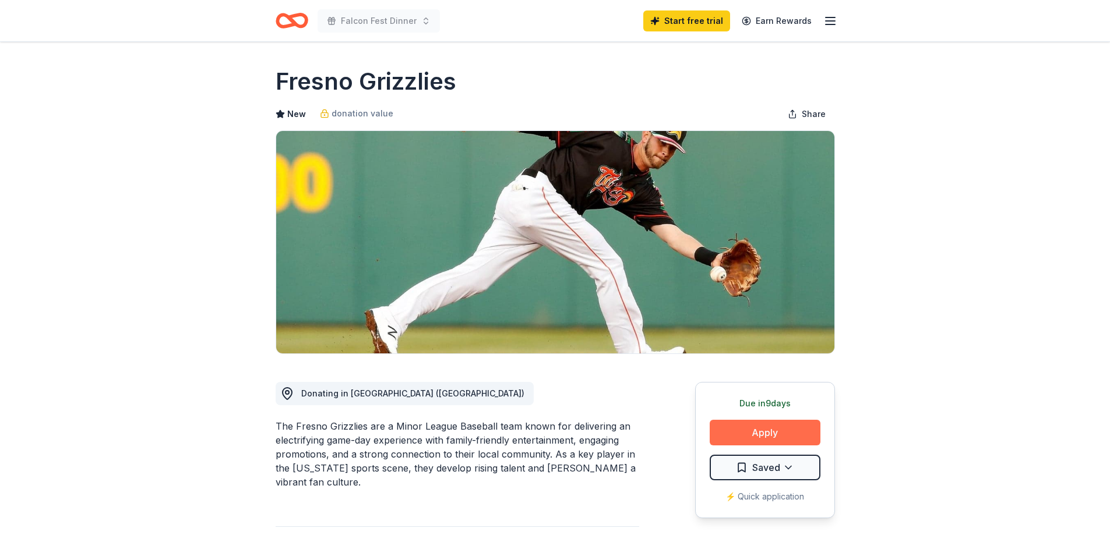
scroll to position [117, 0]
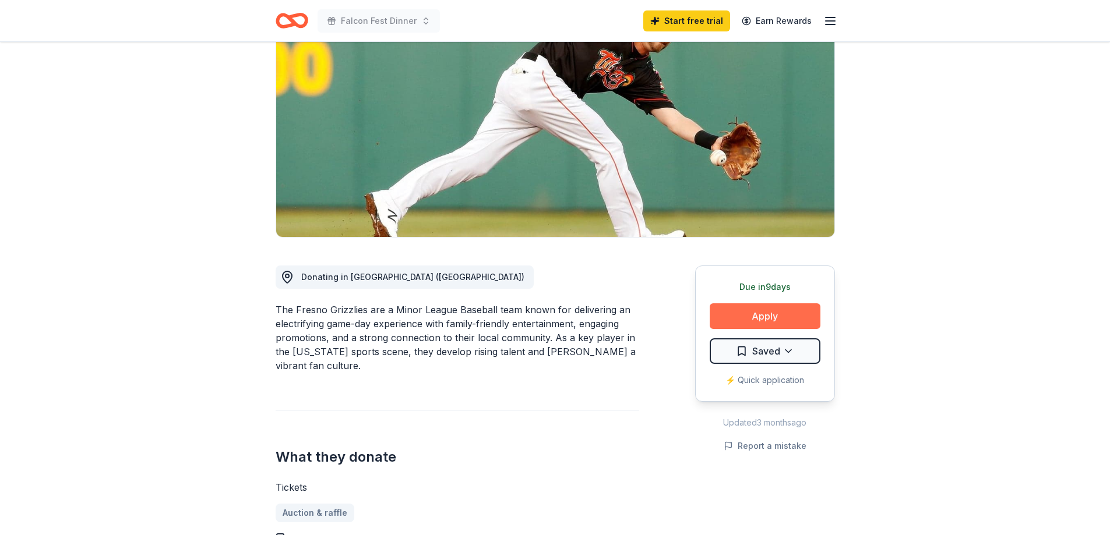
click at [714, 314] on button "Apply" at bounding box center [765, 317] width 111 height 26
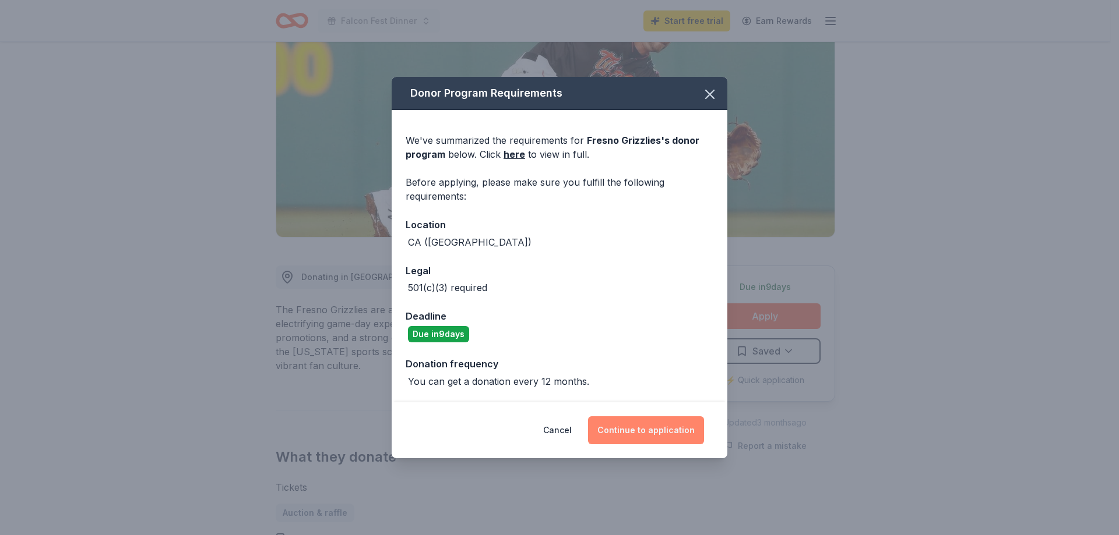
click at [657, 426] on button "Continue to application" at bounding box center [646, 431] width 116 height 28
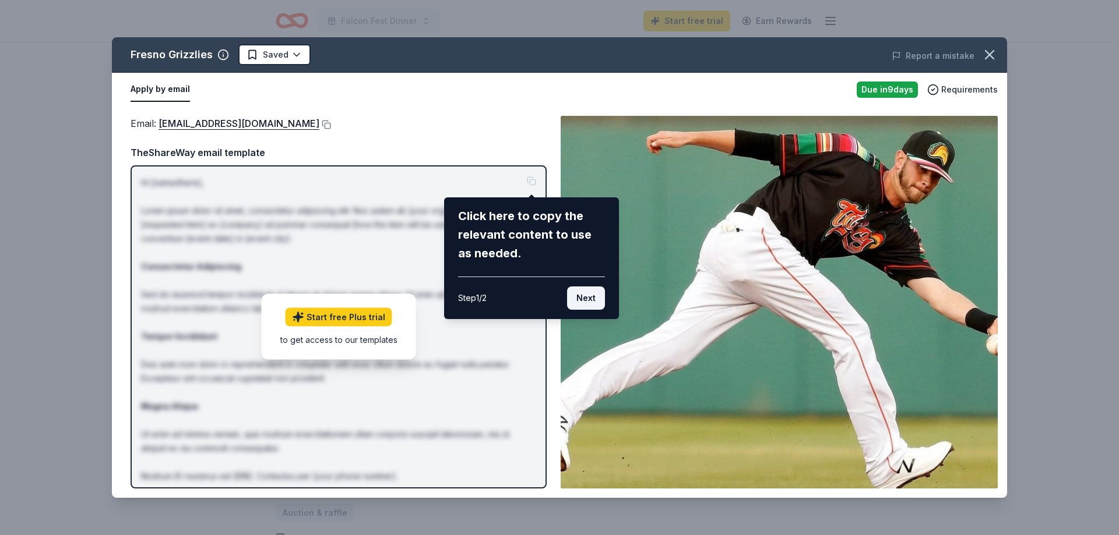
click at [580, 294] on button "Next" at bounding box center [586, 298] width 38 height 23
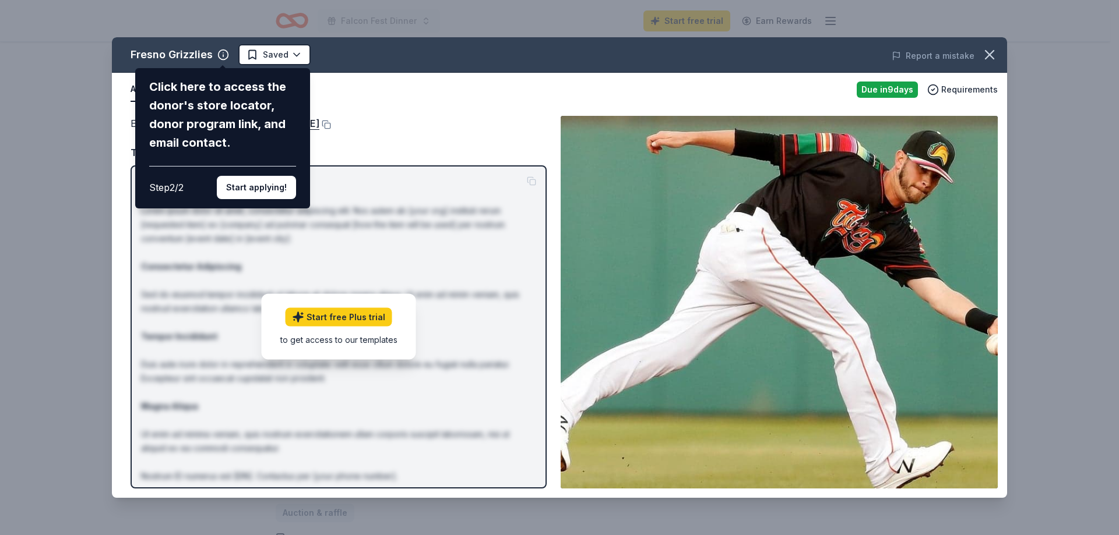
click at [245, 189] on button "Start applying!" at bounding box center [256, 187] width 79 height 23
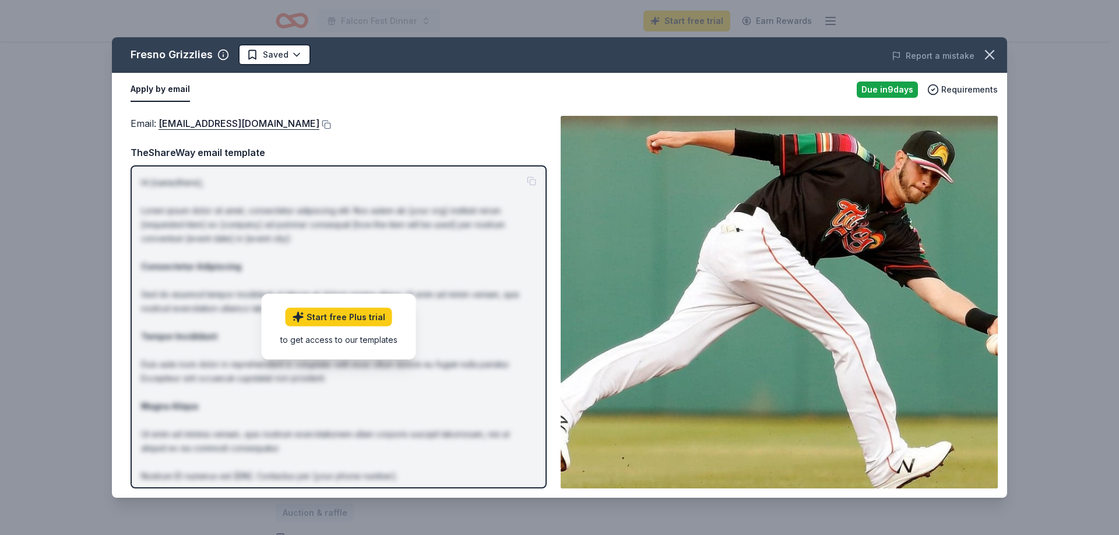
click at [461, 385] on div "Fresno Grizzlies Saved Report a mistake Apply by email Due in 9 days Requiremen…" at bounding box center [559, 267] width 895 height 461
click at [163, 89] on div "Fresno Grizzlies Saved Report a mistake Apply by email Due in 9 days Requiremen…" at bounding box center [559, 267] width 895 height 461
drag, startPoint x: 160, startPoint y: 126, endPoint x: 244, endPoint y: 132, distance: 84.1
click at [239, 132] on div "Fresno Grizzlies Saved Report a mistake Apply by email Due in 9 days Requiremen…" at bounding box center [559, 267] width 895 height 461
click at [279, 125] on div "Fresno Grizzlies Saved Report a mistake Apply by email Due in 9 days Requiremen…" at bounding box center [559, 267] width 895 height 461
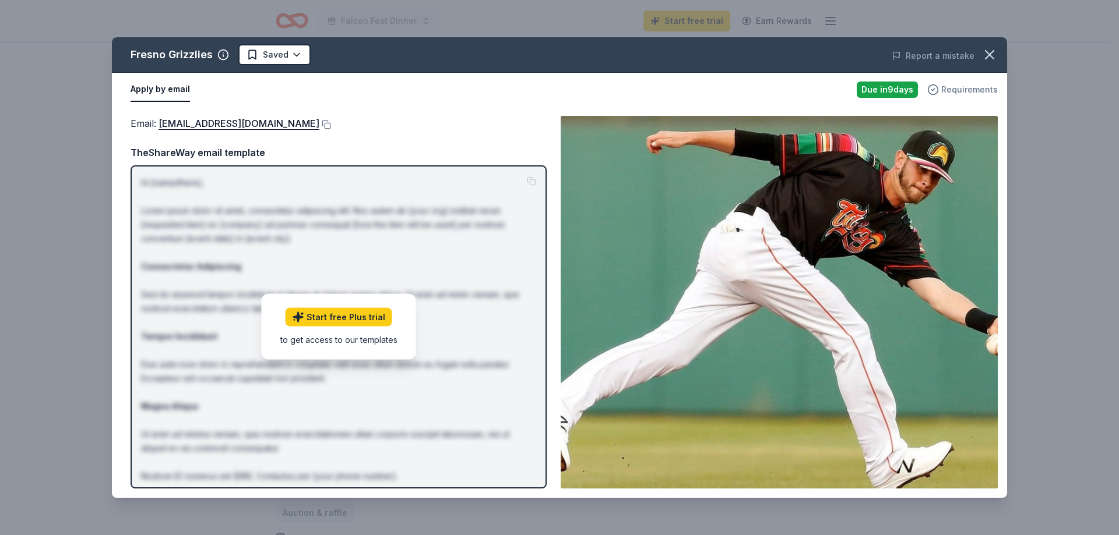
click at [950, 89] on span "Requirements" at bounding box center [969, 90] width 57 height 14
click at [358, 339] on div "to get access to our templates" at bounding box center [338, 340] width 117 height 12
click at [339, 322] on link "Start free Plus trial" at bounding box center [338, 317] width 107 height 19
click at [319, 126] on button at bounding box center [325, 124] width 12 height 9
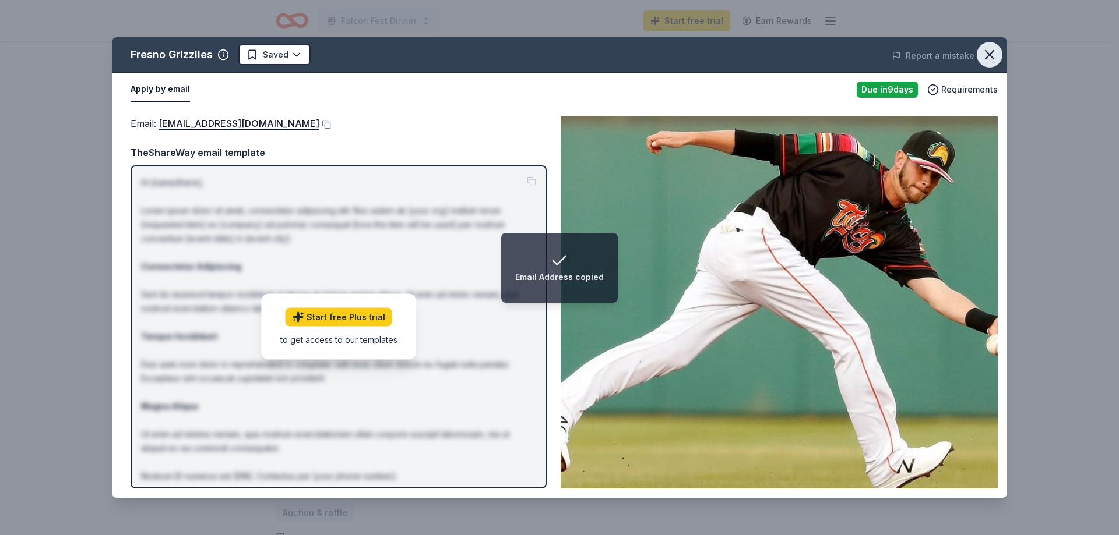
click at [990, 55] on icon "button" at bounding box center [989, 55] width 8 height 8
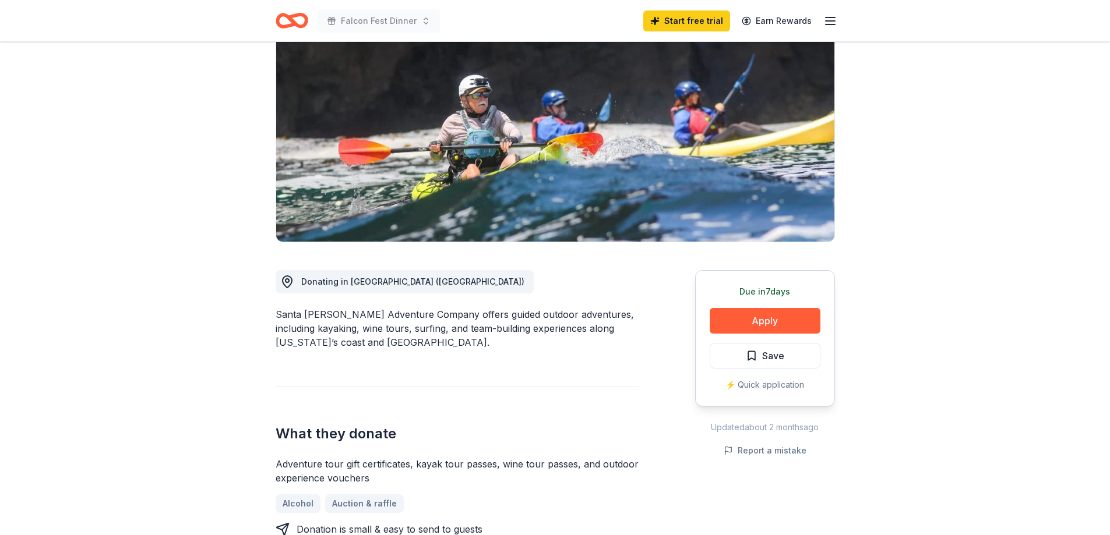
scroll to position [117, 0]
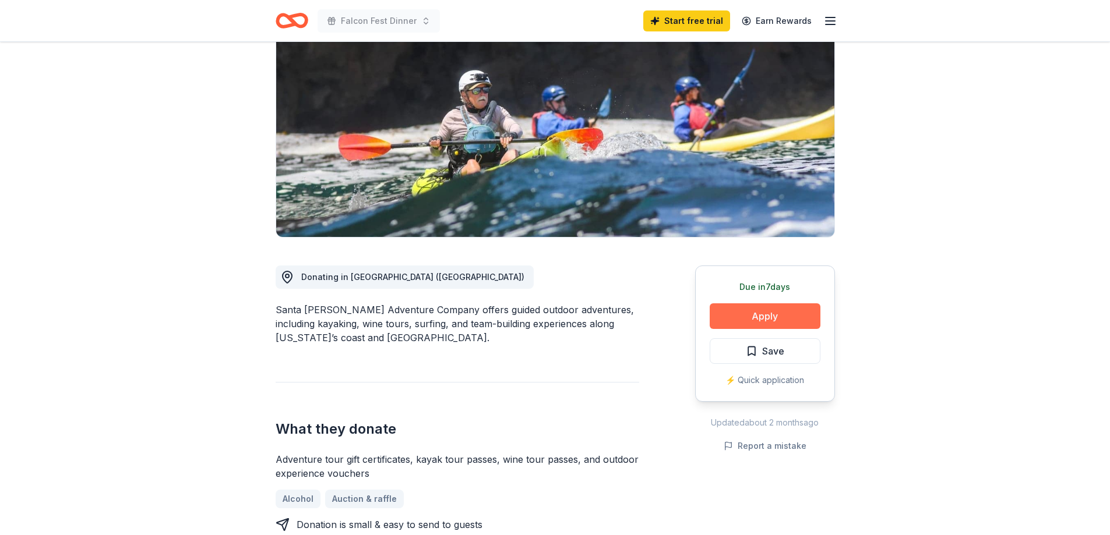
click at [735, 310] on button "Apply" at bounding box center [765, 317] width 111 height 26
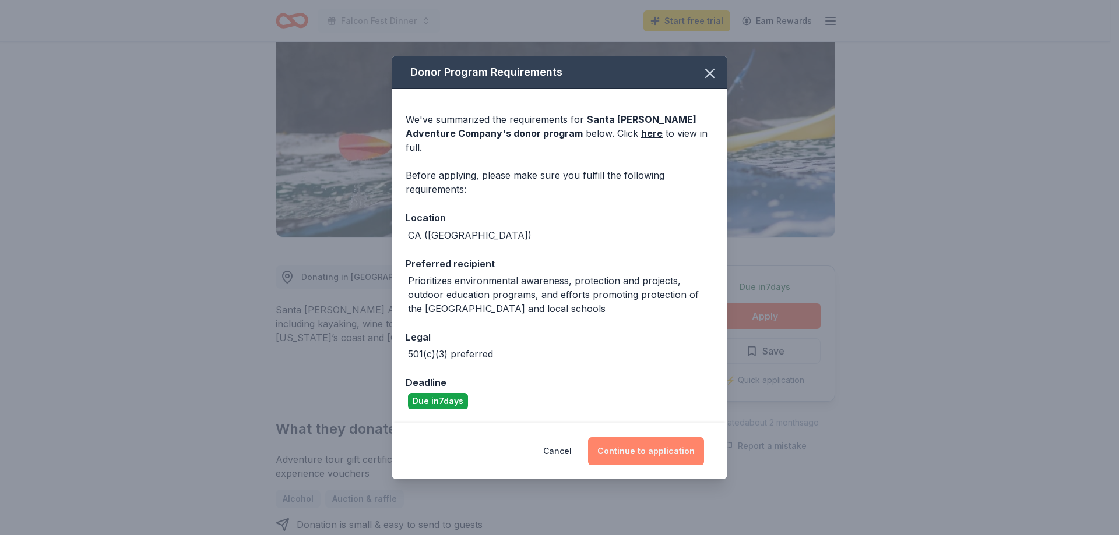
click at [670, 440] on button "Continue to application" at bounding box center [646, 452] width 116 height 28
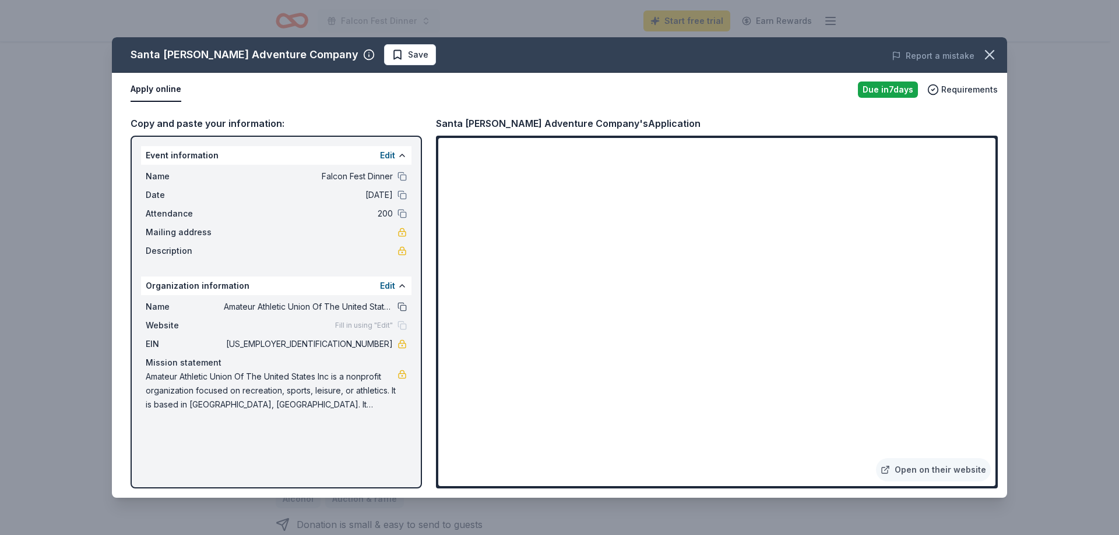
click at [399, 309] on button at bounding box center [401, 306] width 9 height 9
drag, startPoint x: 347, startPoint y: 347, endPoint x: 439, endPoint y: 345, distance: 92.6
click at [363, 346] on span "[US_EMPLOYER_IDENTIFICATION_NUMBER]" at bounding box center [308, 344] width 169 height 14
click at [985, 56] on icon "button" at bounding box center [989, 55] width 16 height 16
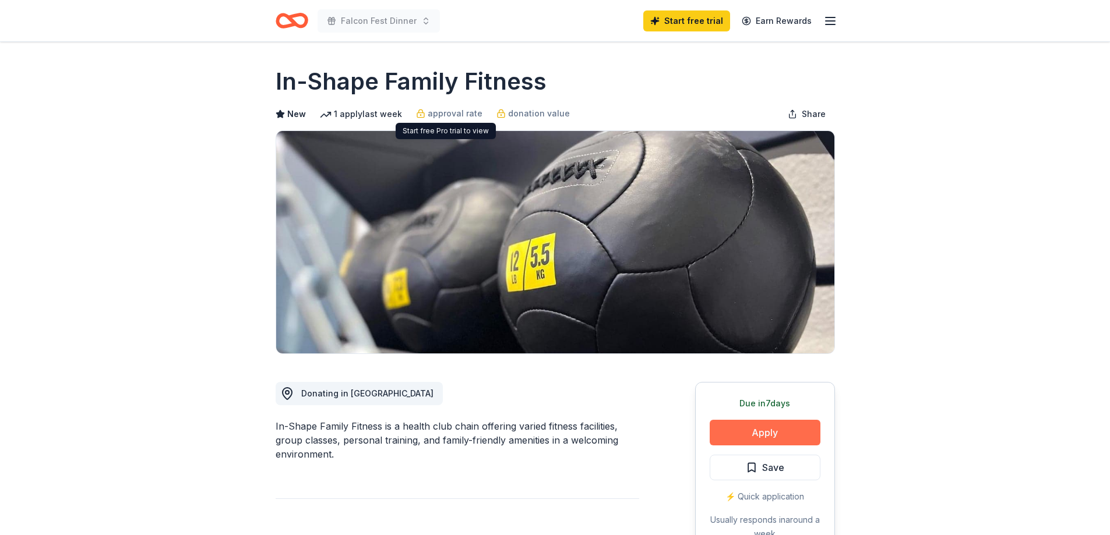
click at [756, 431] on button "Apply" at bounding box center [765, 433] width 111 height 26
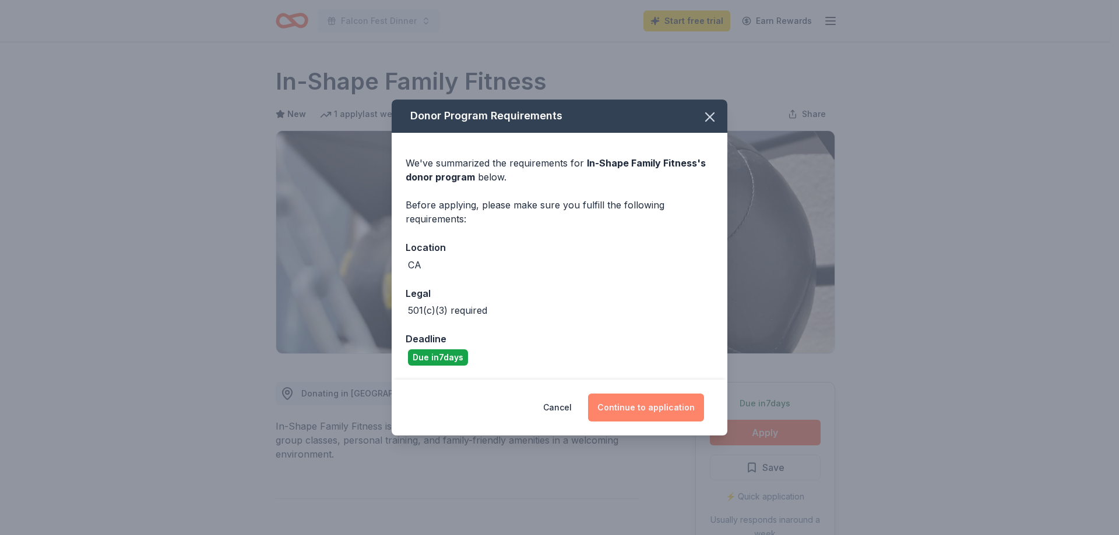
click at [658, 412] on button "Continue to application" at bounding box center [646, 408] width 116 height 28
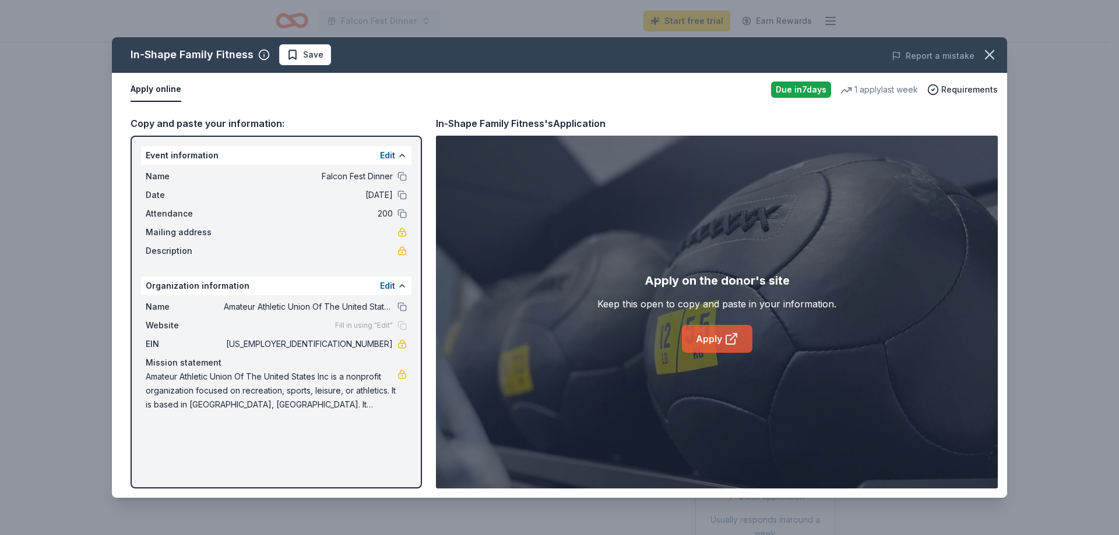
click at [733, 346] on icon at bounding box center [731, 339] width 14 height 14
click at [396, 306] on div "Name Amateur Athletic Union Of The United States Inc" at bounding box center [276, 307] width 261 height 14
click at [399, 308] on button at bounding box center [401, 306] width 9 height 9
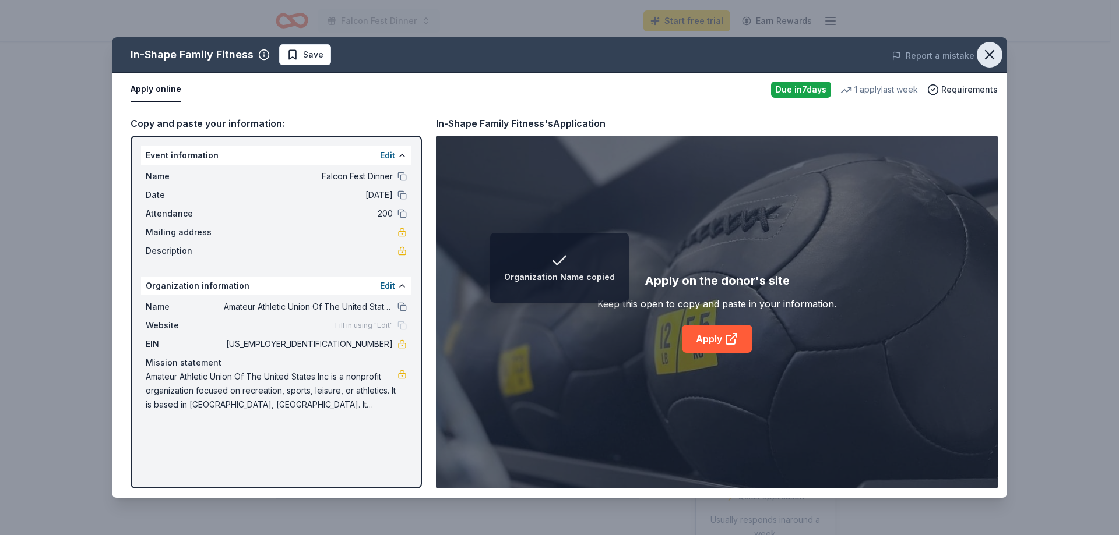
click at [989, 58] on icon "button" at bounding box center [989, 55] width 16 height 16
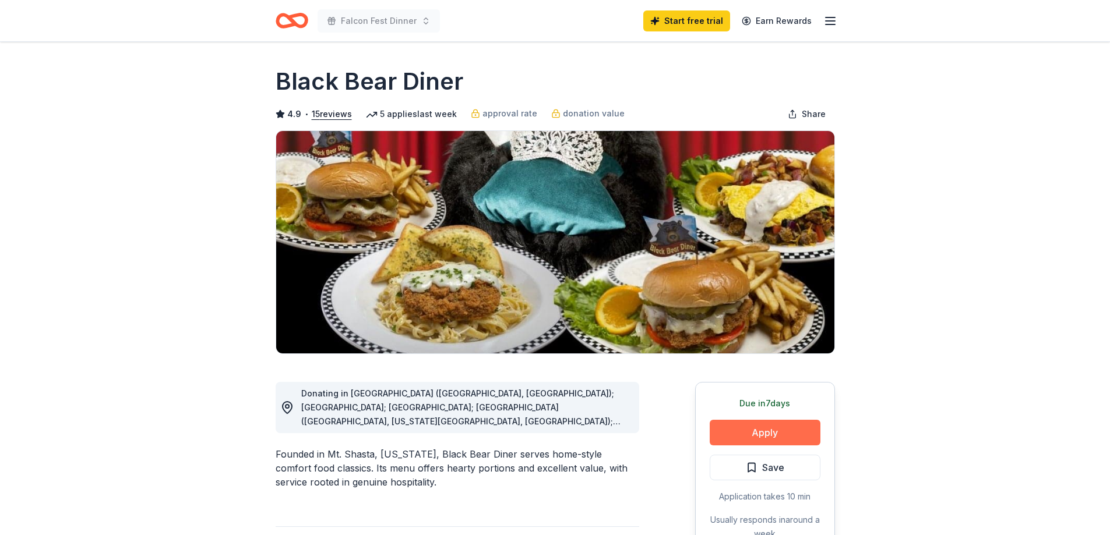
click at [754, 434] on button "Apply" at bounding box center [765, 433] width 111 height 26
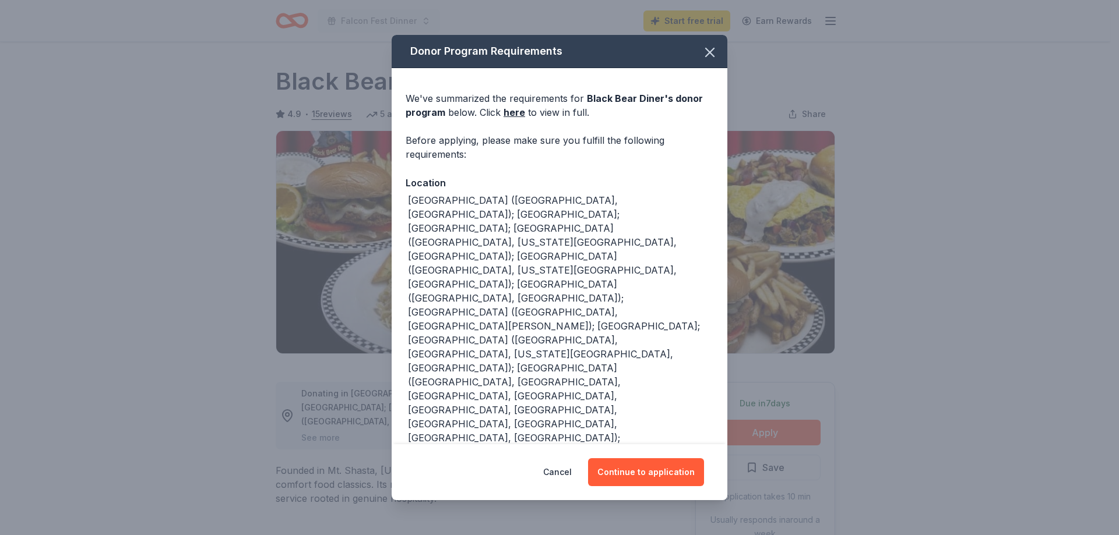
drag, startPoint x: 709, startPoint y: 66, endPoint x: 502, endPoint y: 2, distance: 216.5
click at [708, 57] on icon "button" at bounding box center [710, 52] width 8 height 8
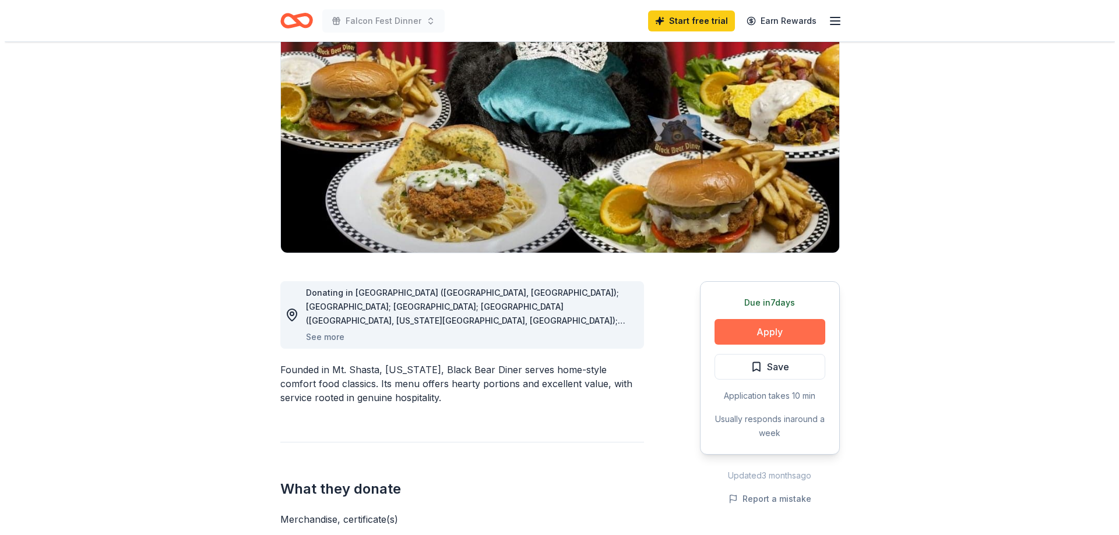
scroll to position [117, 0]
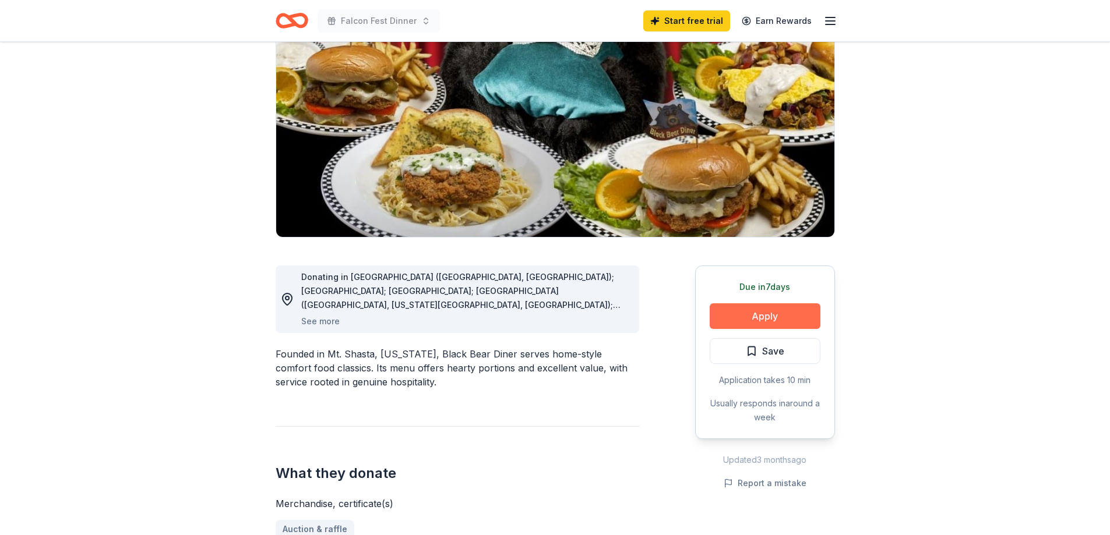
click at [757, 324] on button "Apply" at bounding box center [765, 317] width 111 height 26
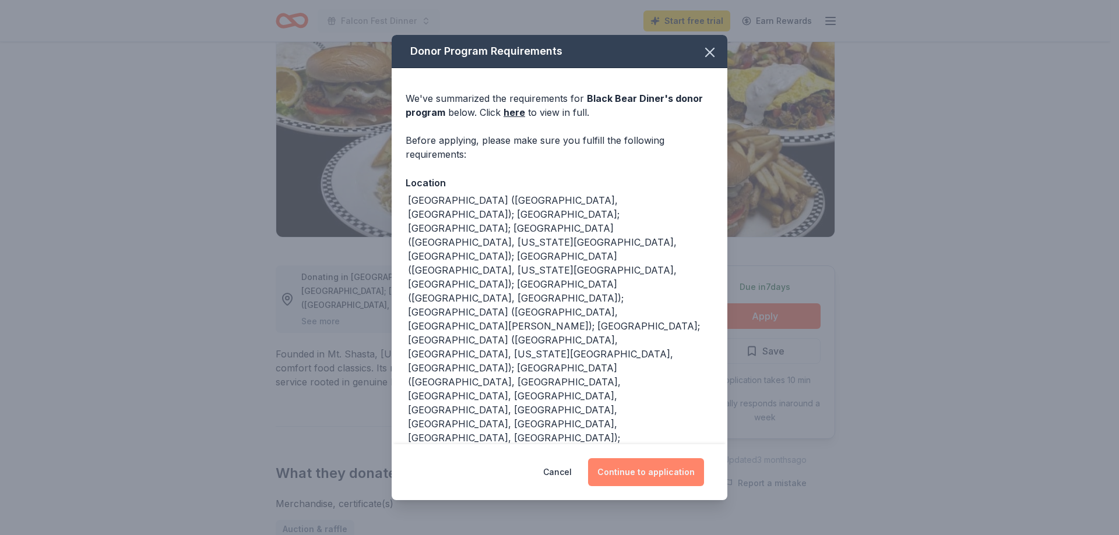
click at [644, 465] on button "Continue to application" at bounding box center [646, 472] width 116 height 28
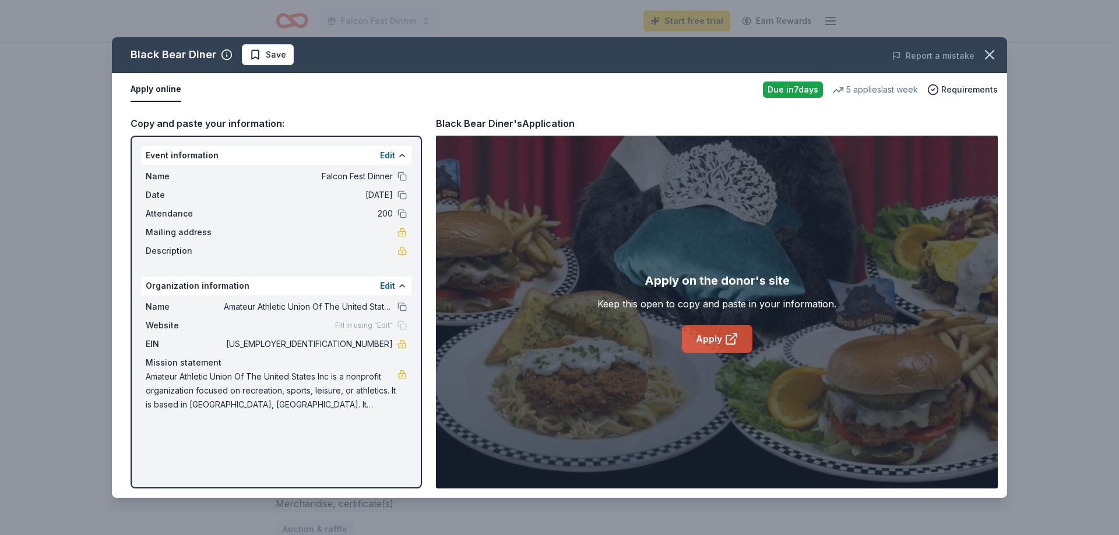
click at [703, 338] on link "Apply" at bounding box center [717, 339] width 70 height 28
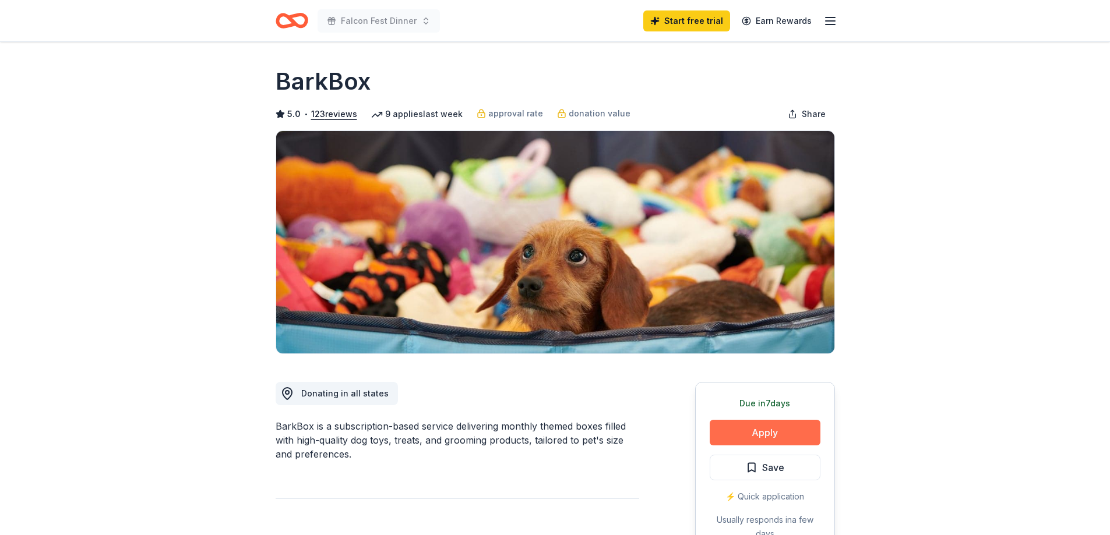
click at [759, 436] on button "Apply" at bounding box center [765, 433] width 111 height 26
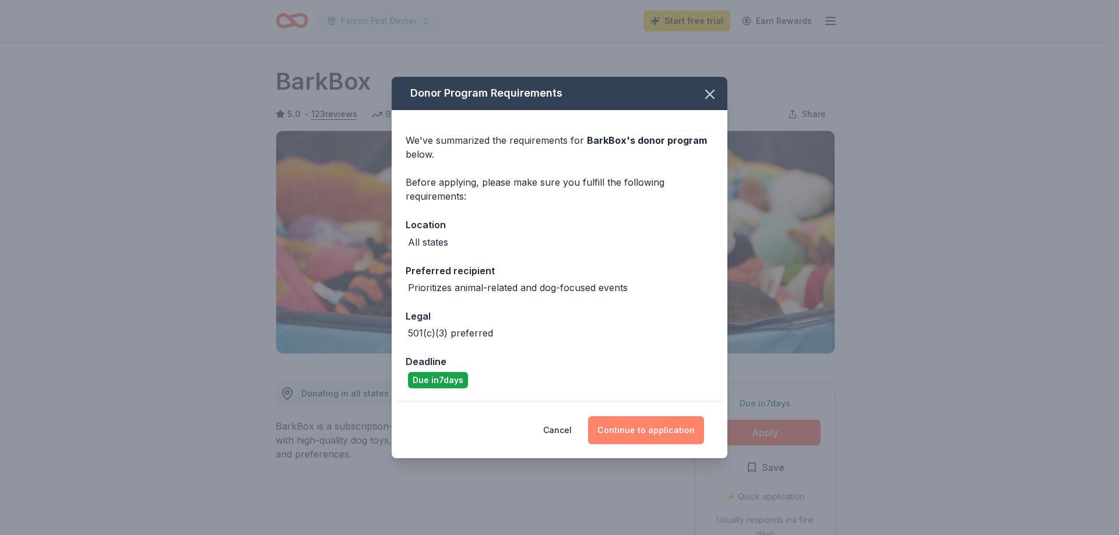
click at [663, 432] on button "Continue to application" at bounding box center [646, 431] width 116 height 28
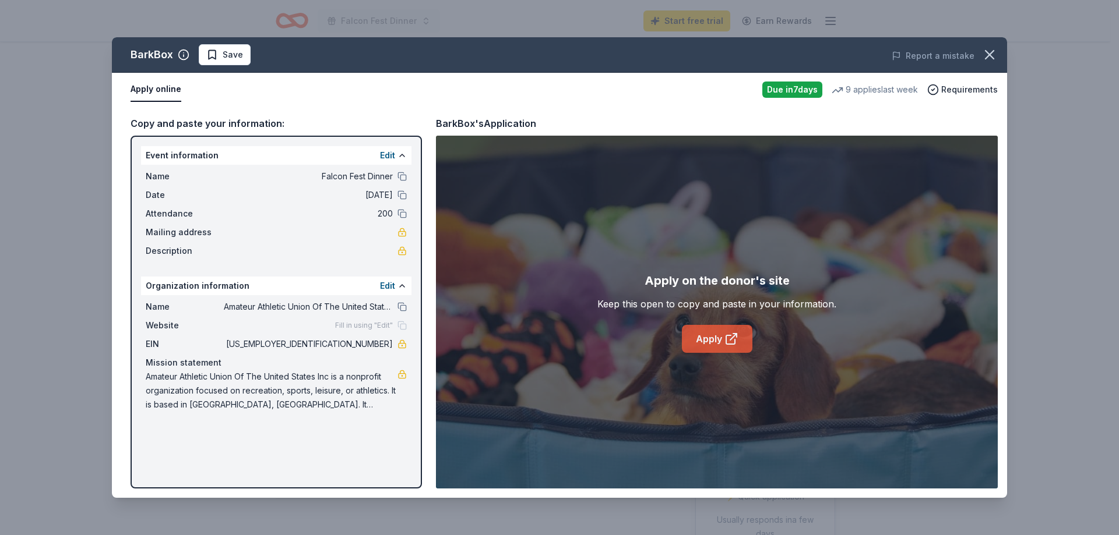
click at [703, 343] on link "Apply" at bounding box center [717, 339] width 70 height 28
click at [400, 306] on button at bounding box center [401, 306] width 9 height 9
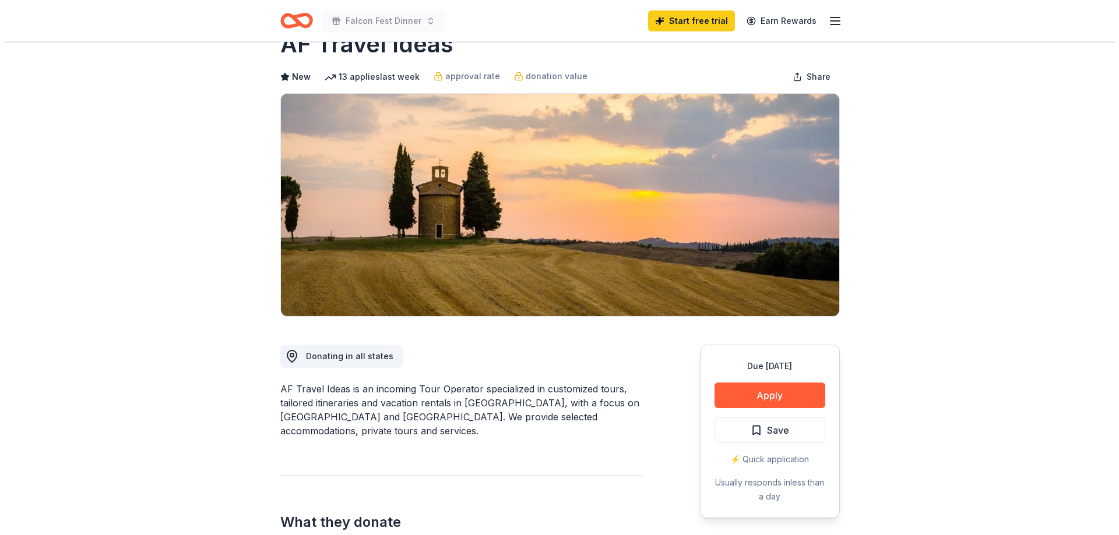
scroll to position [58, 0]
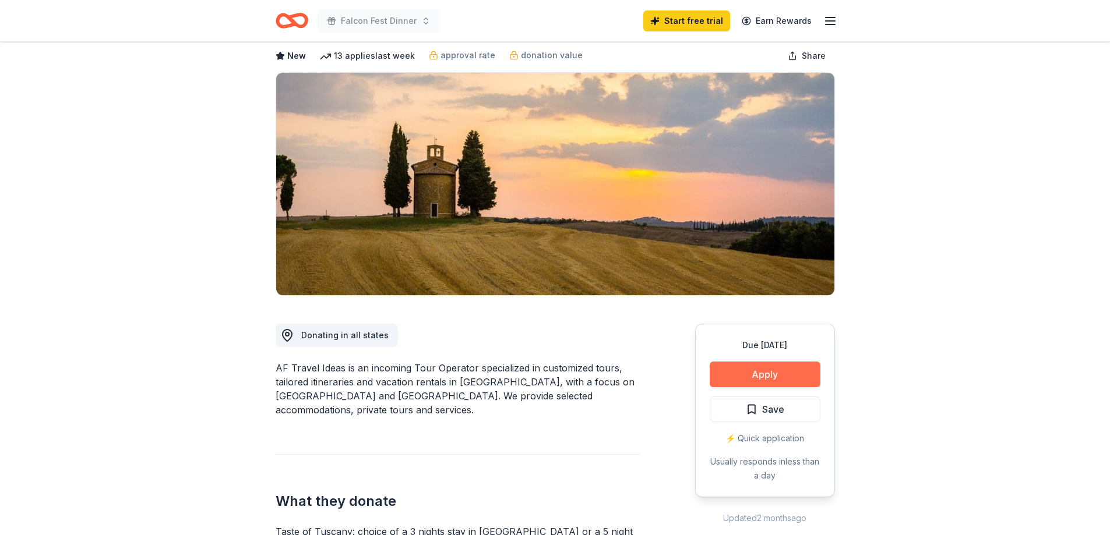
click at [777, 374] on button "Apply" at bounding box center [765, 375] width 111 height 26
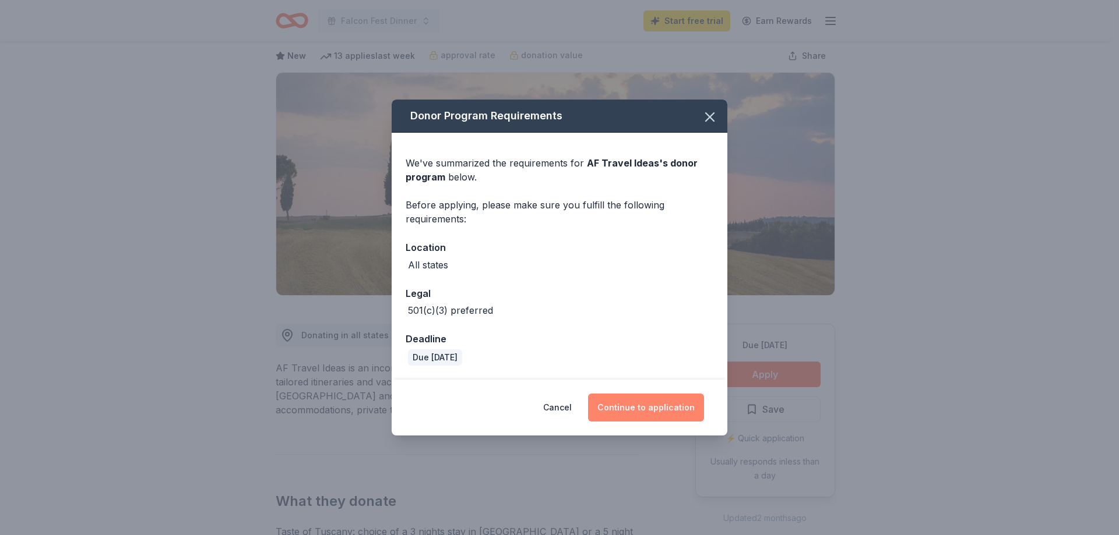
click at [657, 417] on button "Continue to application" at bounding box center [646, 408] width 116 height 28
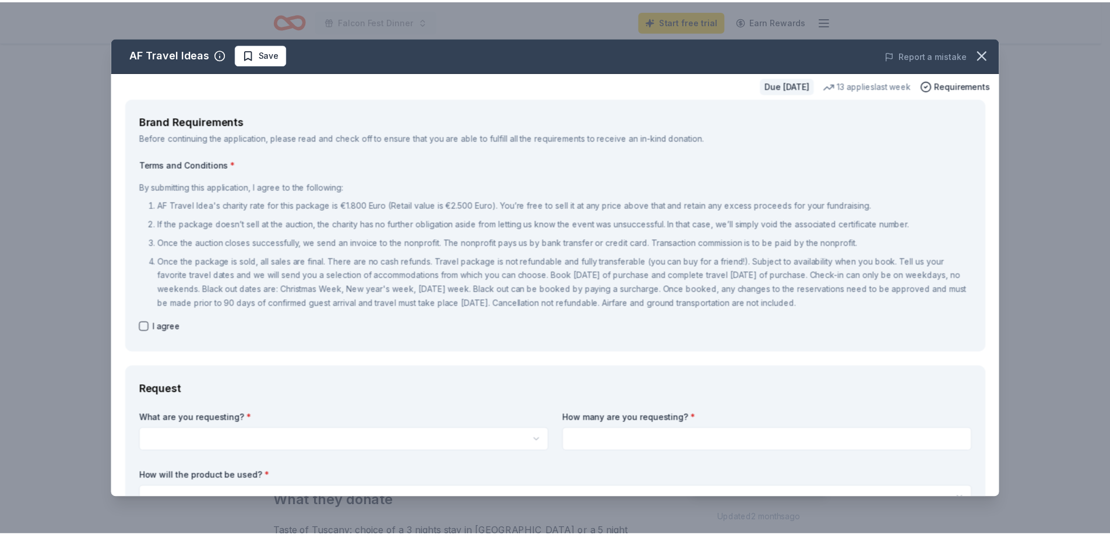
scroll to position [0, 0]
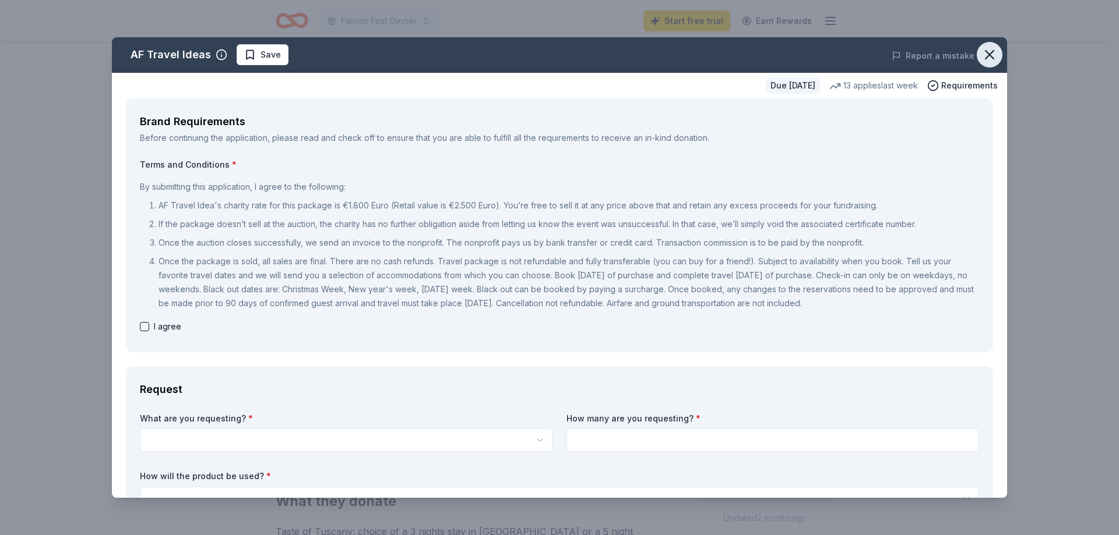
click at [981, 55] on icon "button" at bounding box center [989, 55] width 16 height 16
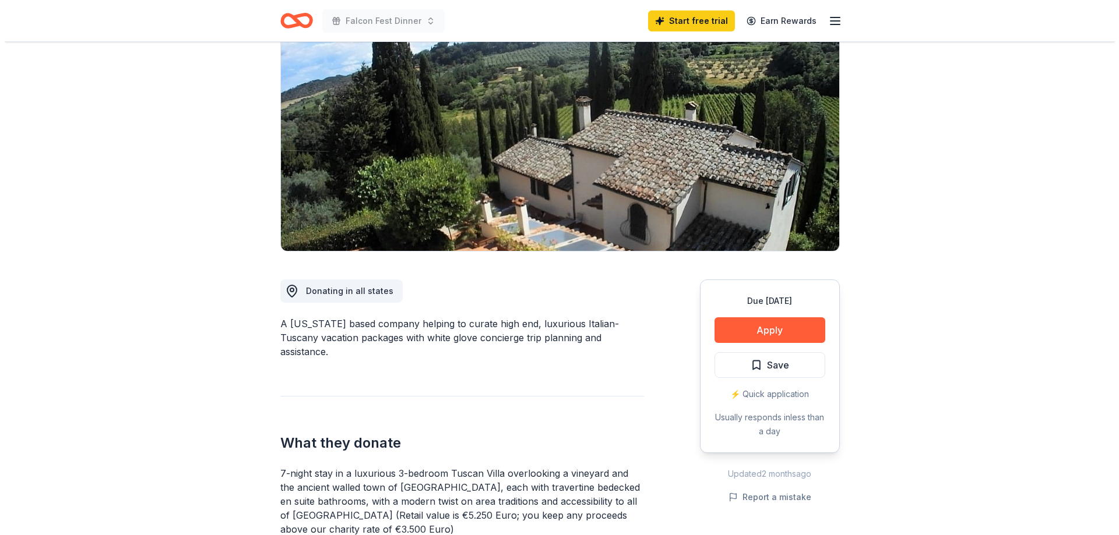
scroll to position [117, 0]
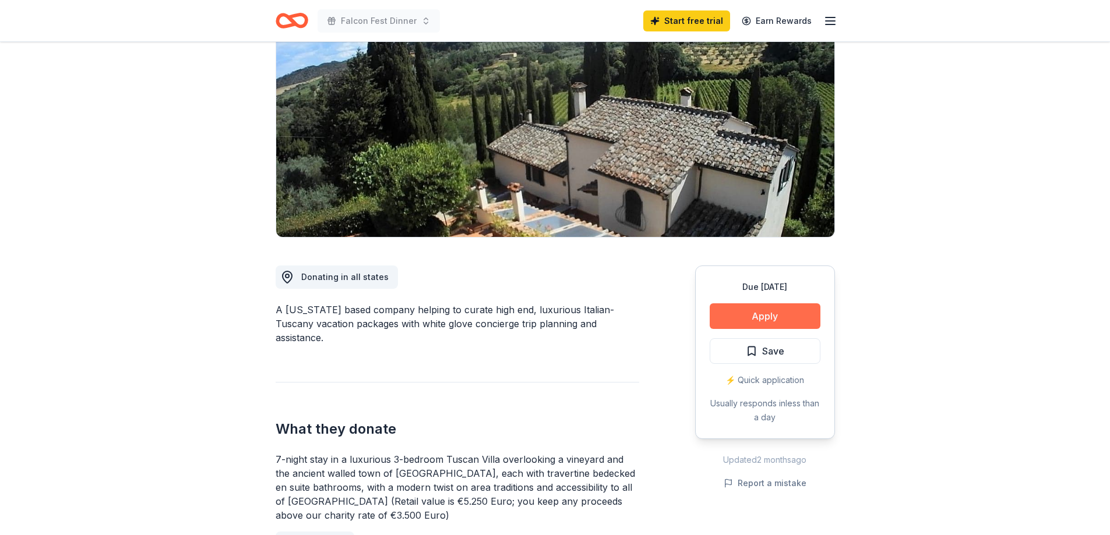
click at [778, 316] on button "Apply" at bounding box center [765, 317] width 111 height 26
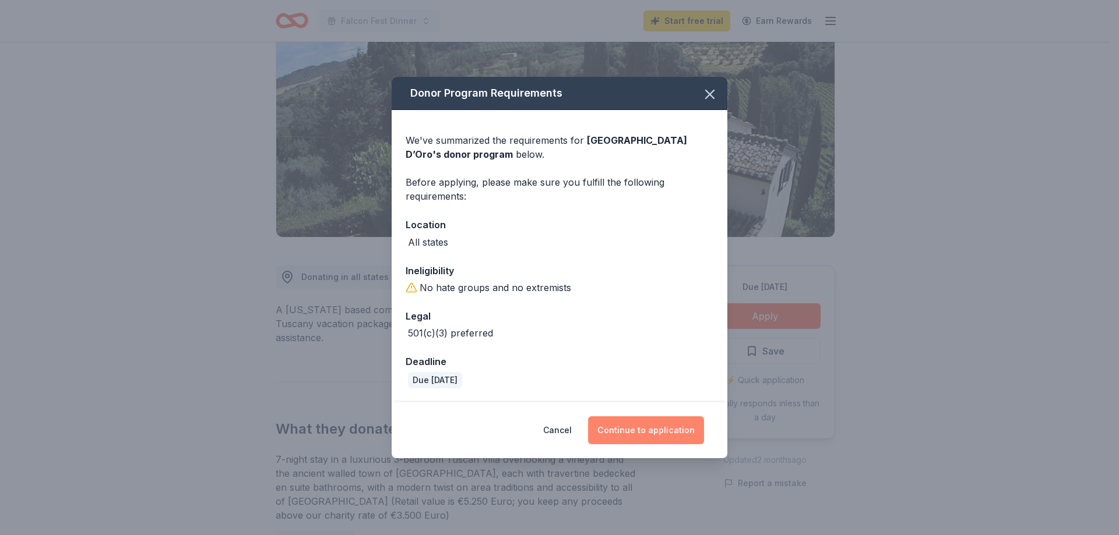
click at [655, 425] on button "Continue to application" at bounding box center [646, 431] width 116 height 28
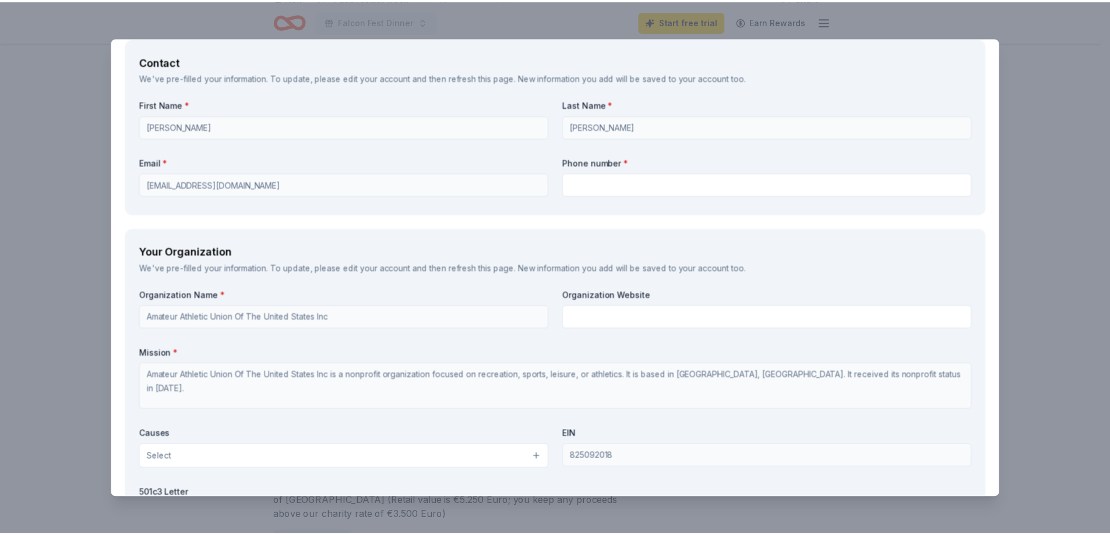
scroll to position [1340, 0]
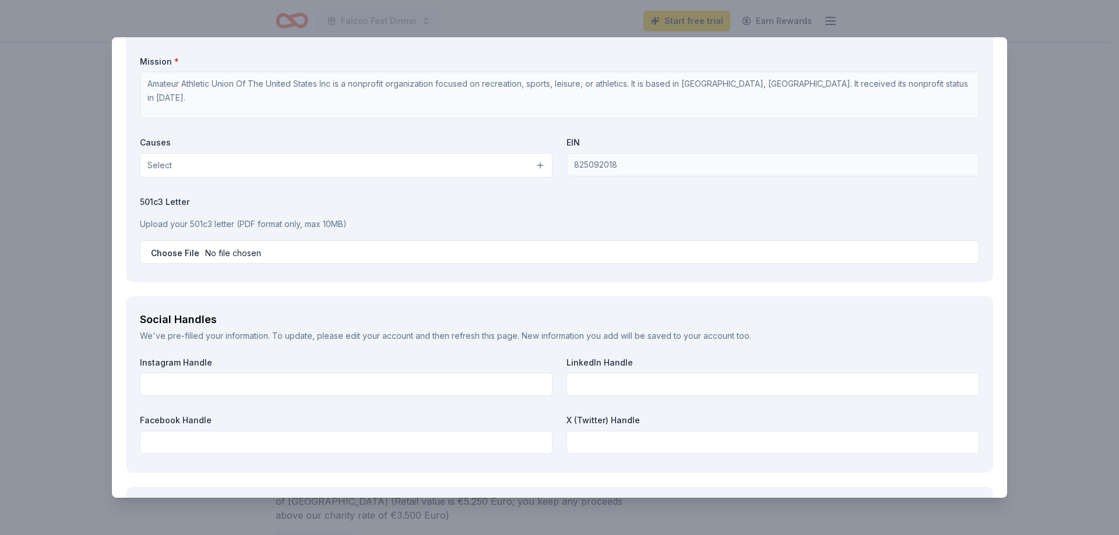
click at [1063, 70] on div "Villa Sogni D’Oro Save Report a mistake Due in 36 days 4 applies last week Requ…" at bounding box center [559, 267] width 1119 height 535
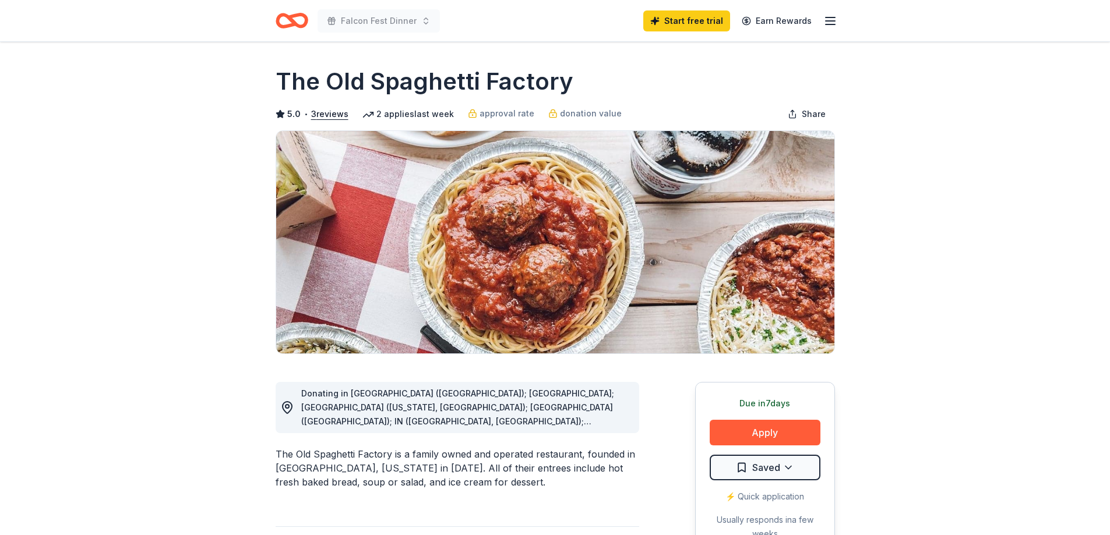
click at [781, 436] on button "Apply" at bounding box center [765, 433] width 111 height 26
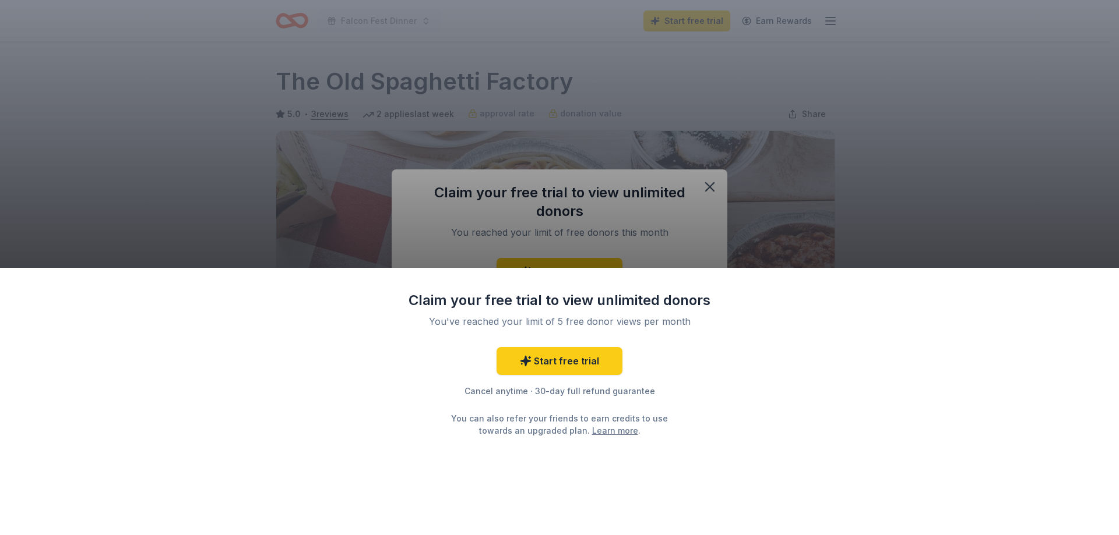
click at [818, 230] on div "Claim your free trial to view unlimited donors You've reached your limit of 5 f…" at bounding box center [559, 267] width 1119 height 535
click at [677, 203] on div "Claim your free trial to view unlimited donors You've reached your limit of 5 f…" at bounding box center [559, 267] width 1119 height 535
drag, startPoint x: 704, startPoint y: 171, endPoint x: 704, endPoint y: 184, distance: 12.2
click at [704, 177] on div "Claim your free trial to view unlimited donors You've reached your limit of 5 f…" at bounding box center [559, 267] width 1119 height 535
click at [704, 186] on div "Claim your free trial to view unlimited donors You've reached your limit of 5 f…" at bounding box center [559, 267] width 1119 height 535
